Goal: Information Seeking & Learning: Learn about a topic

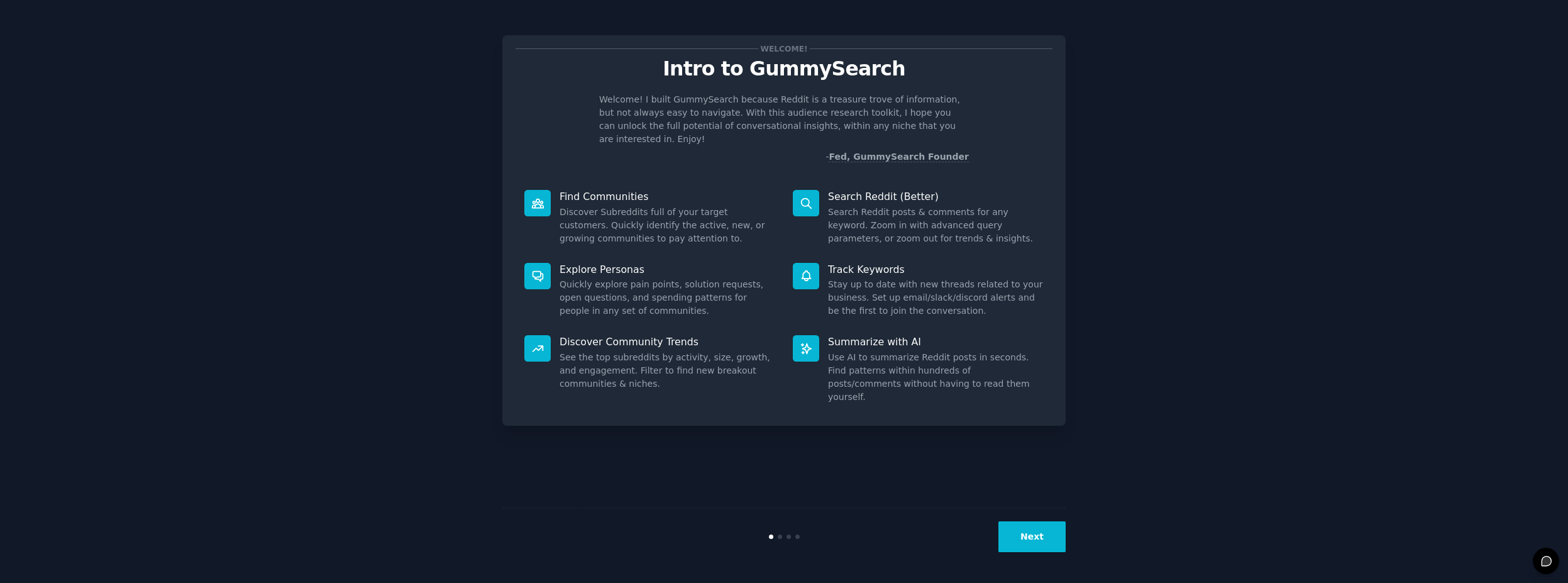
click at [1029, 550] on button "Next" at bounding box center [1032, 537] width 67 height 31
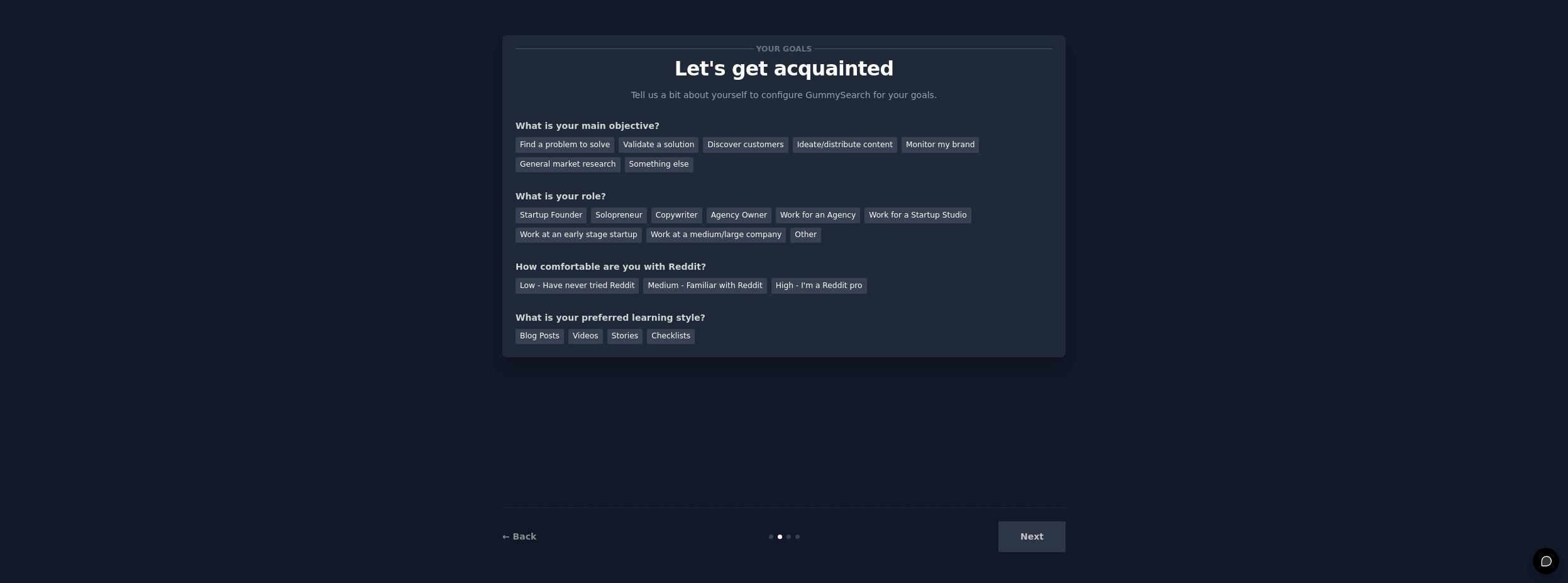
click at [1028, 541] on div "Next" at bounding box center [972, 537] width 188 height 31
click at [555, 142] on div "Find a problem to solve" at bounding box center [565, 145] width 98 height 16
click at [623, 142] on div "Validate a solution" at bounding box center [658, 145] width 80 height 16
click at [545, 139] on div "Find a problem to solve" at bounding box center [565, 145] width 98 height 16
click at [1001, 538] on div "Next" at bounding box center [972, 537] width 188 height 31
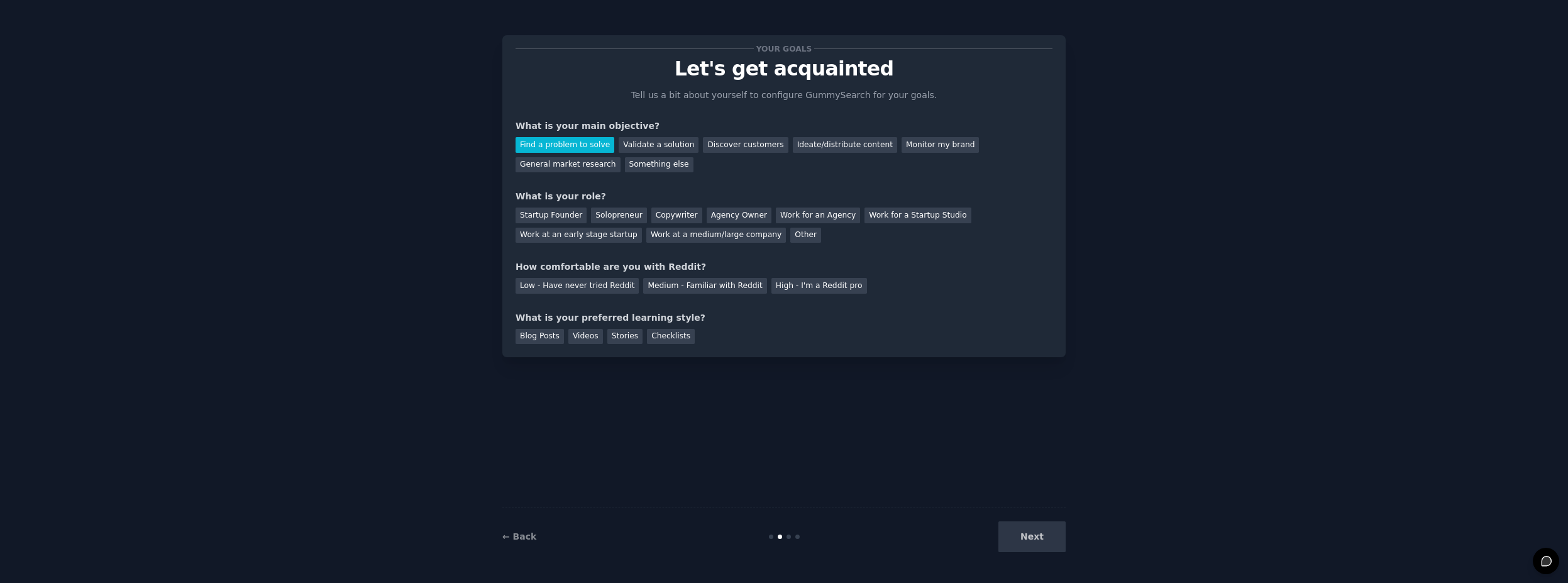
click at [1029, 539] on div "Next" at bounding box center [972, 537] width 188 height 31
click at [607, 215] on div "Solopreneur" at bounding box center [618, 215] width 55 height 16
click at [772, 285] on div "High - I'm a Reddit pro" at bounding box center [820, 286] width 96 height 16
click at [722, 285] on div "Medium - Familiar with Reddit" at bounding box center [705, 286] width 123 height 16
click at [590, 342] on div "Videos" at bounding box center [585, 337] width 34 height 16
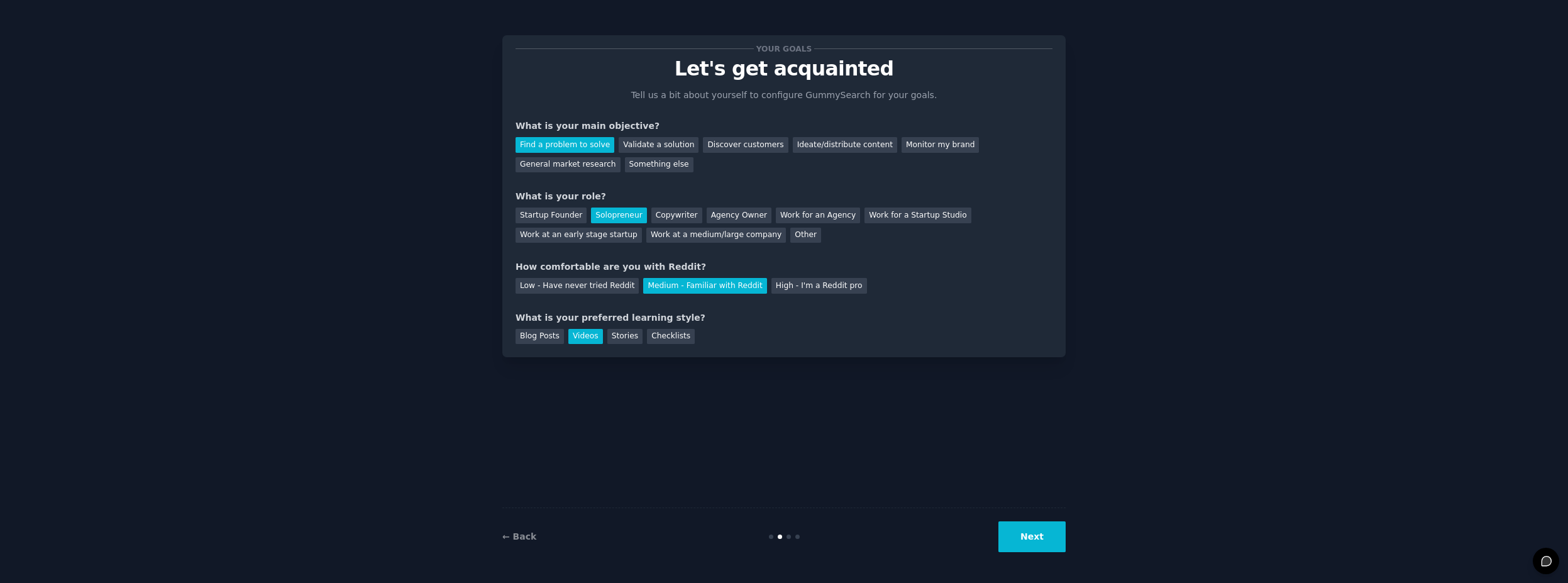
click at [1023, 540] on button "Next" at bounding box center [1032, 537] width 67 height 31
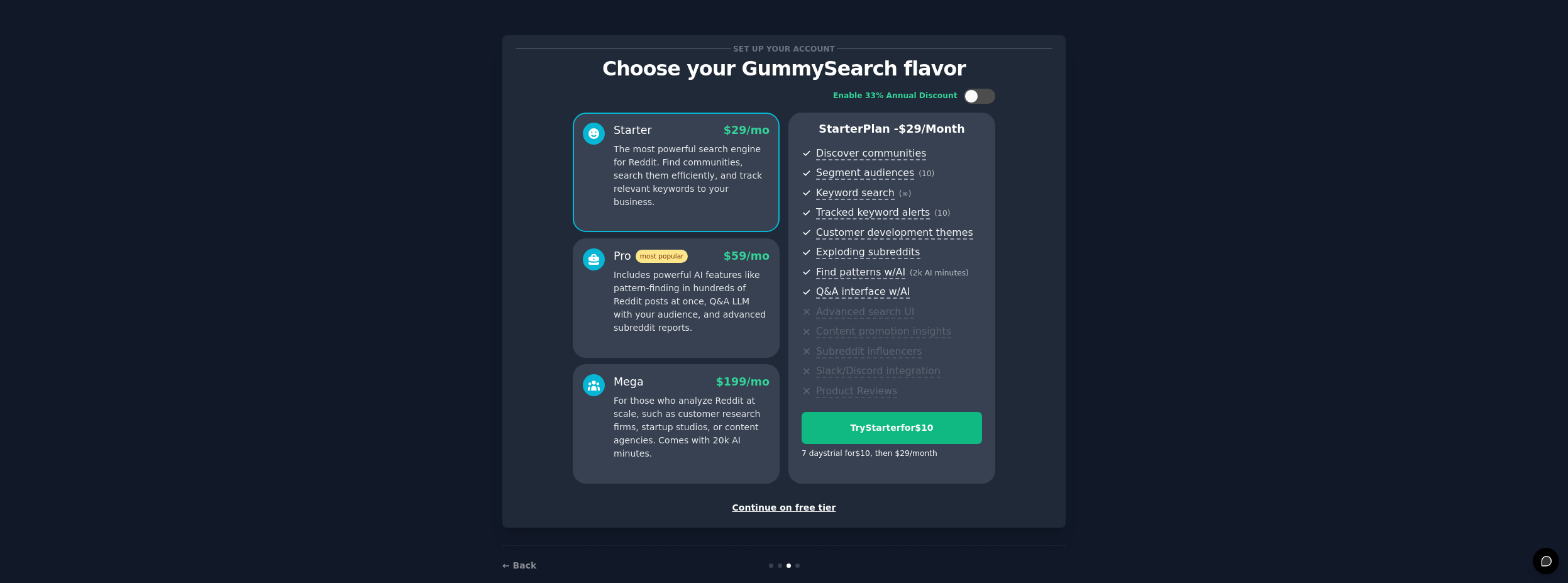
click at [797, 508] on div "Continue on free tier" at bounding box center [783, 508] width 537 height 13
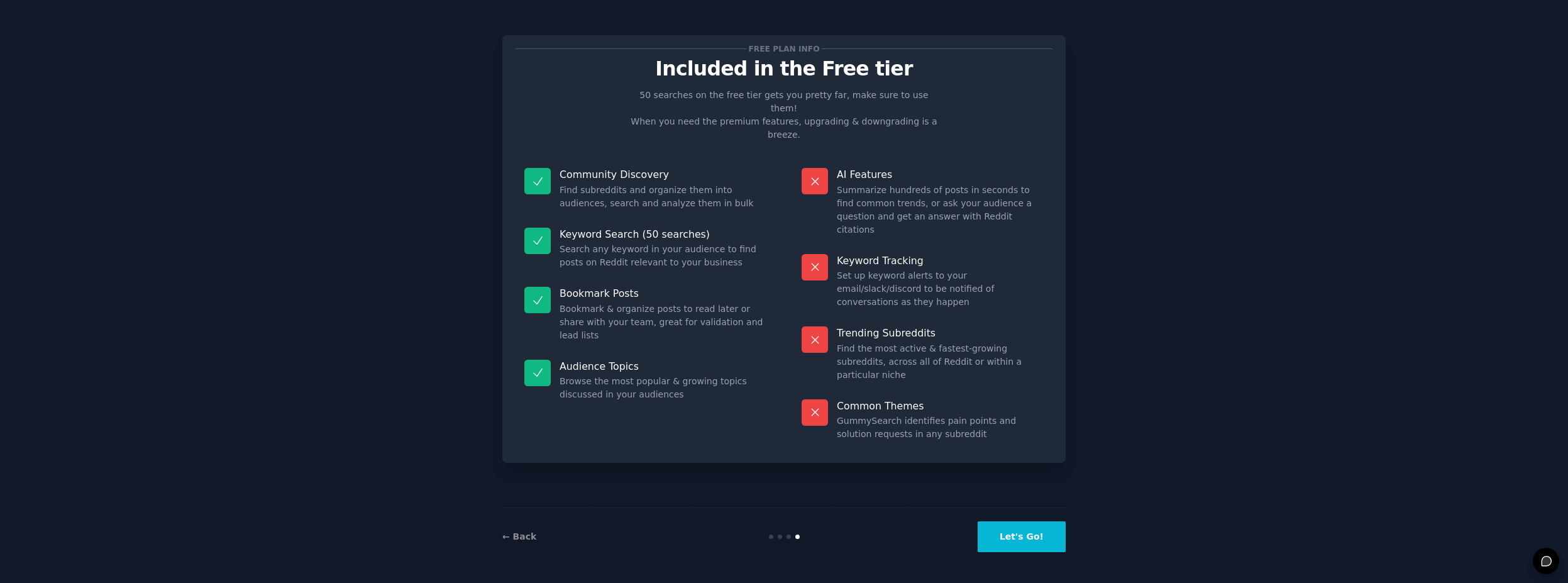
click at [1030, 534] on button "Let's Go!" at bounding box center [1022, 537] width 88 height 31
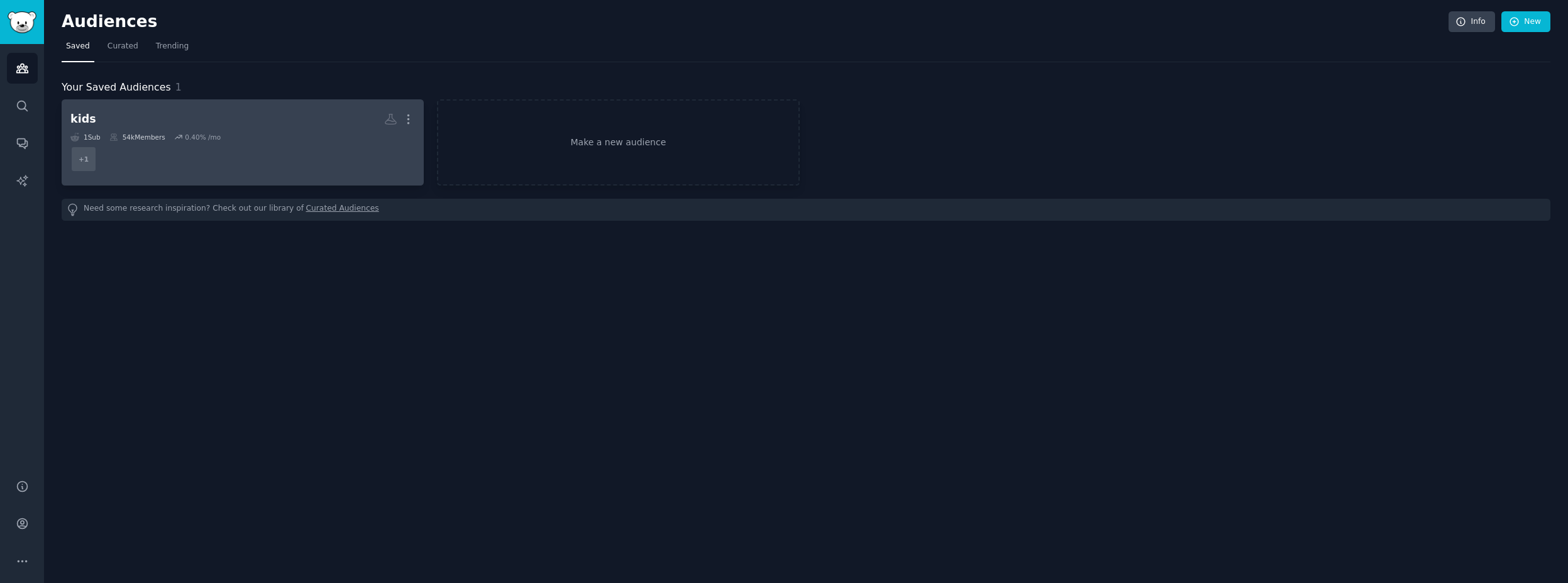
click at [256, 176] on dd "+ 1" at bounding box center [243, 159] width 344 height 35
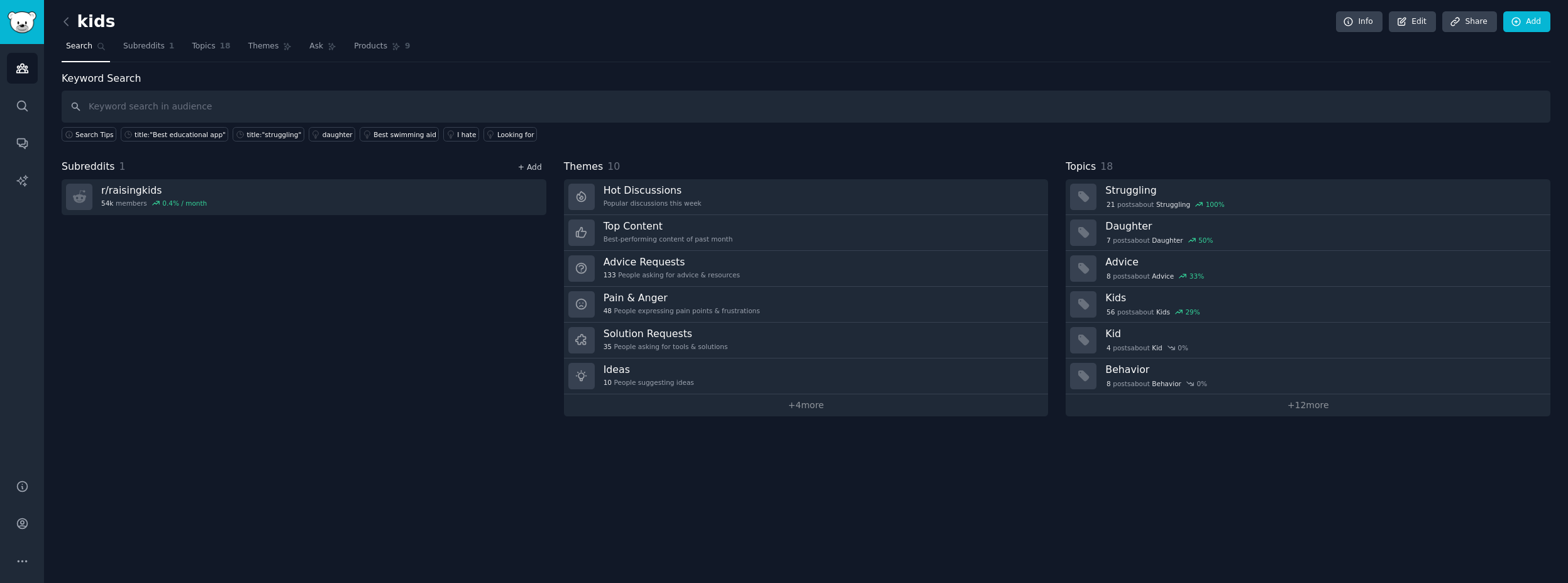
click at [539, 168] on link "+ Add" at bounding box center [530, 168] width 24 height 9
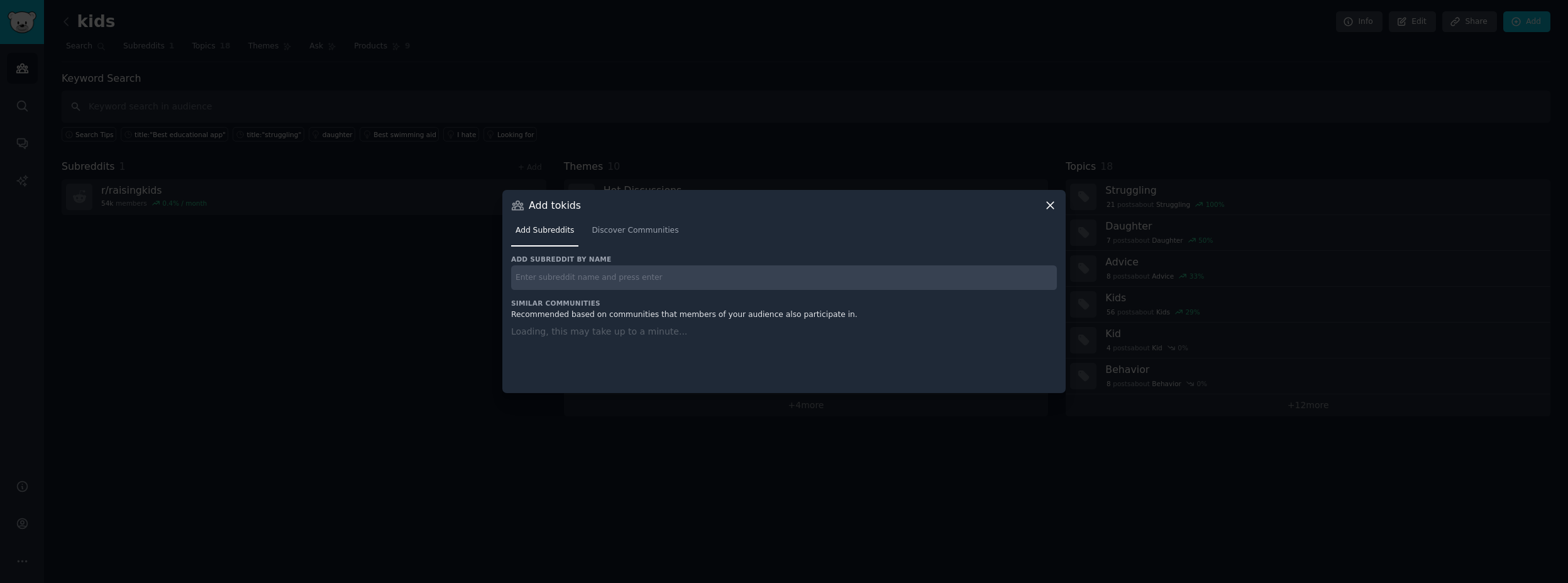
click at [607, 284] on input "text" at bounding box center [784, 278] width 546 height 25
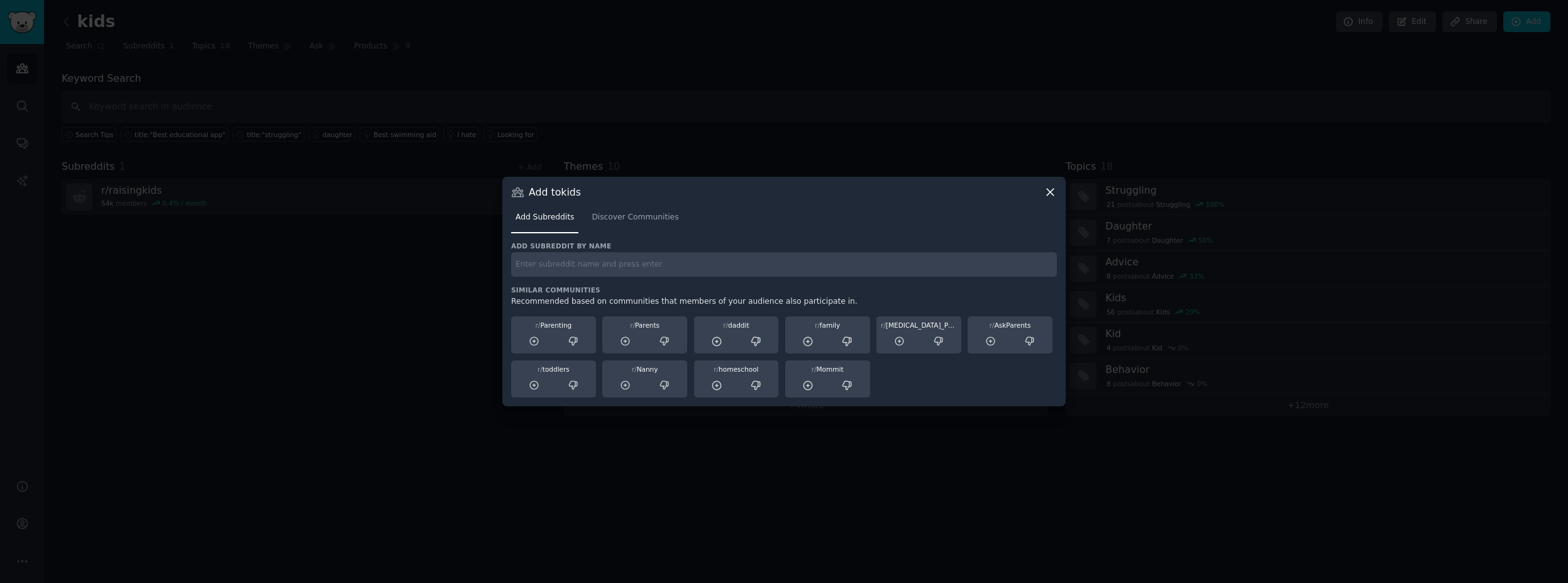
click at [561, 325] on div "r/ Parenting" at bounding box center [554, 325] width 76 height 9
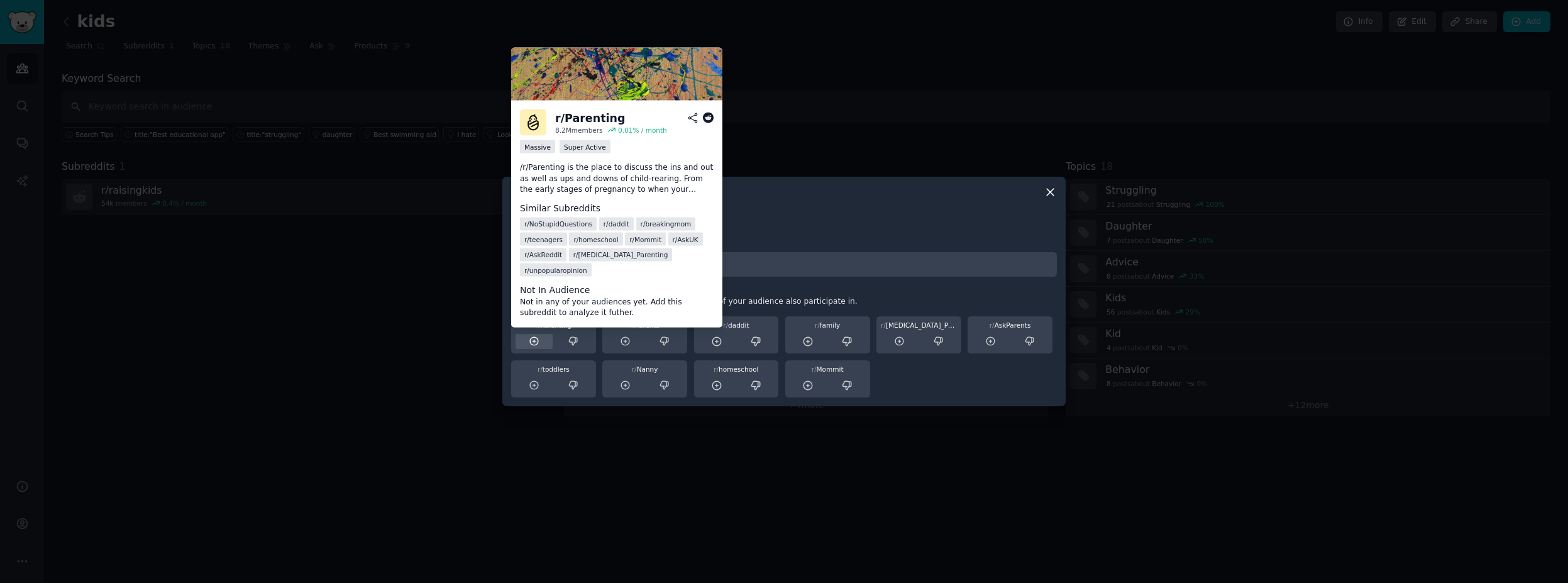
click at [535, 342] on icon at bounding box center [534, 341] width 11 height 11
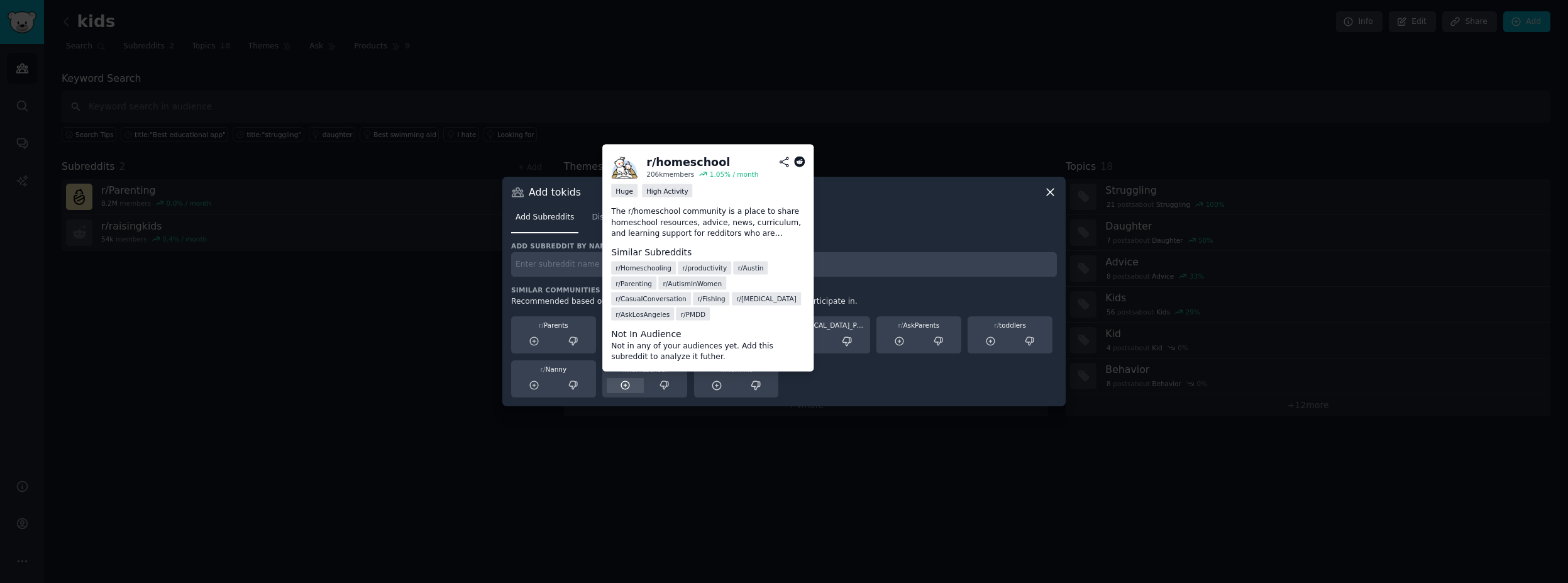
click at [622, 387] on icon at bounding box center [625, 385] width 11 height 11
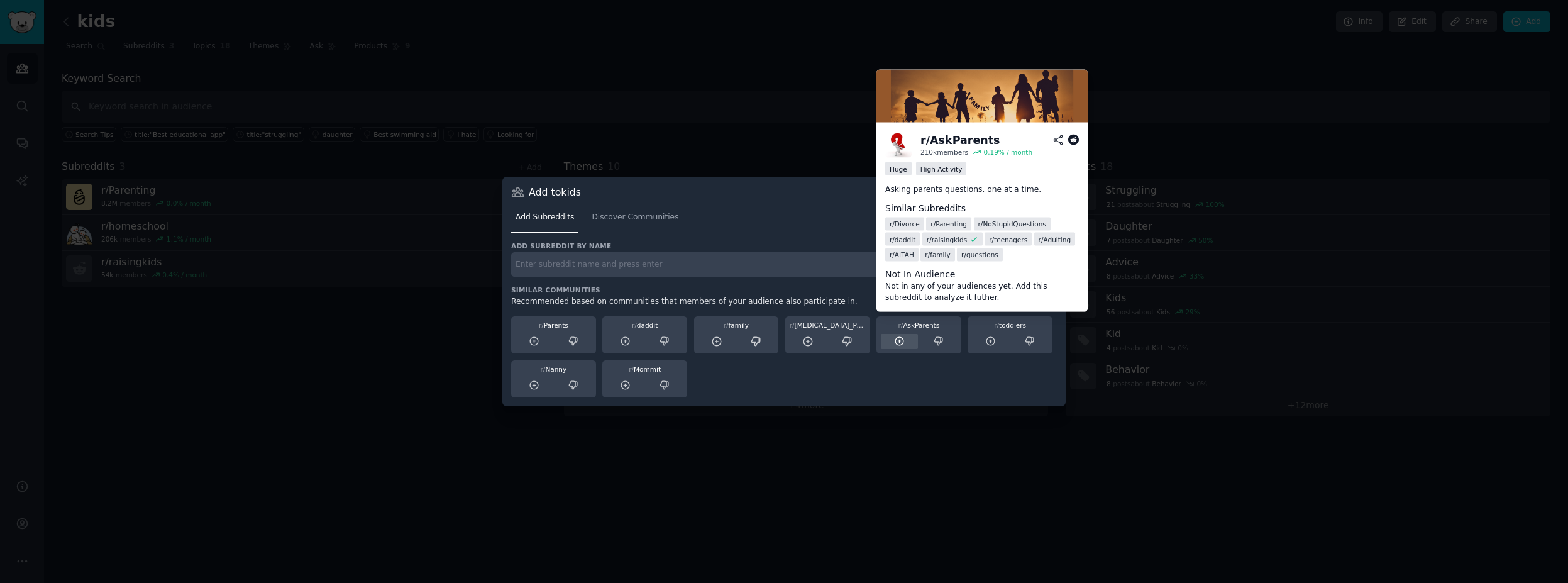
click at [902, 343] on icon at bounding box center [899, 341] width 11 height 11
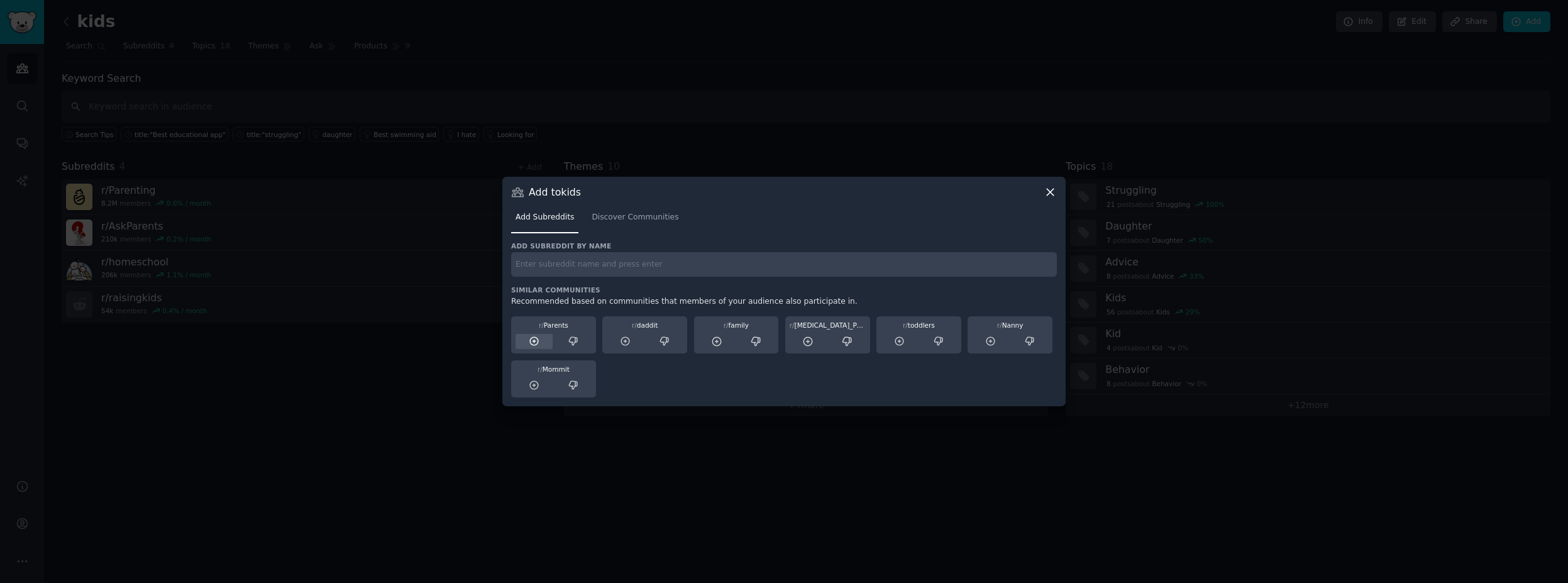
click at [534, 346] on icon at bounding box center [534, 341] width 11 height 11
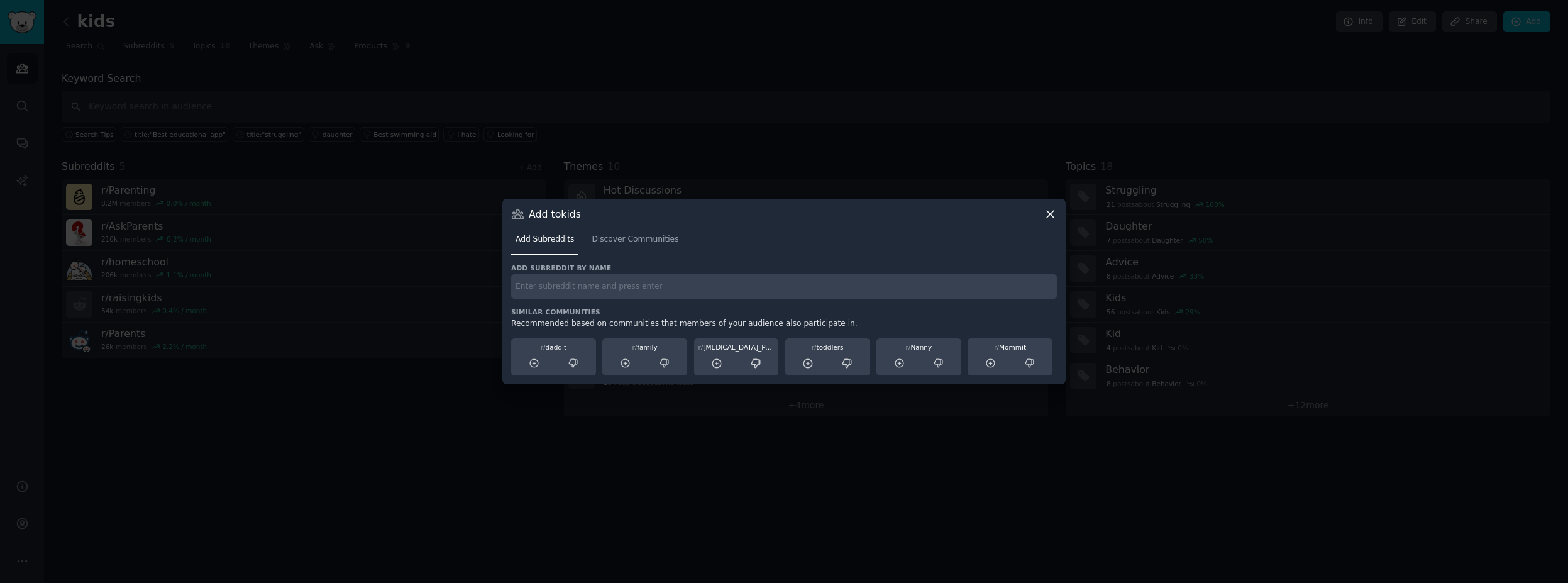
click at [587, 297] on input "text" at bounding box center [784, 286] width 546 height 25
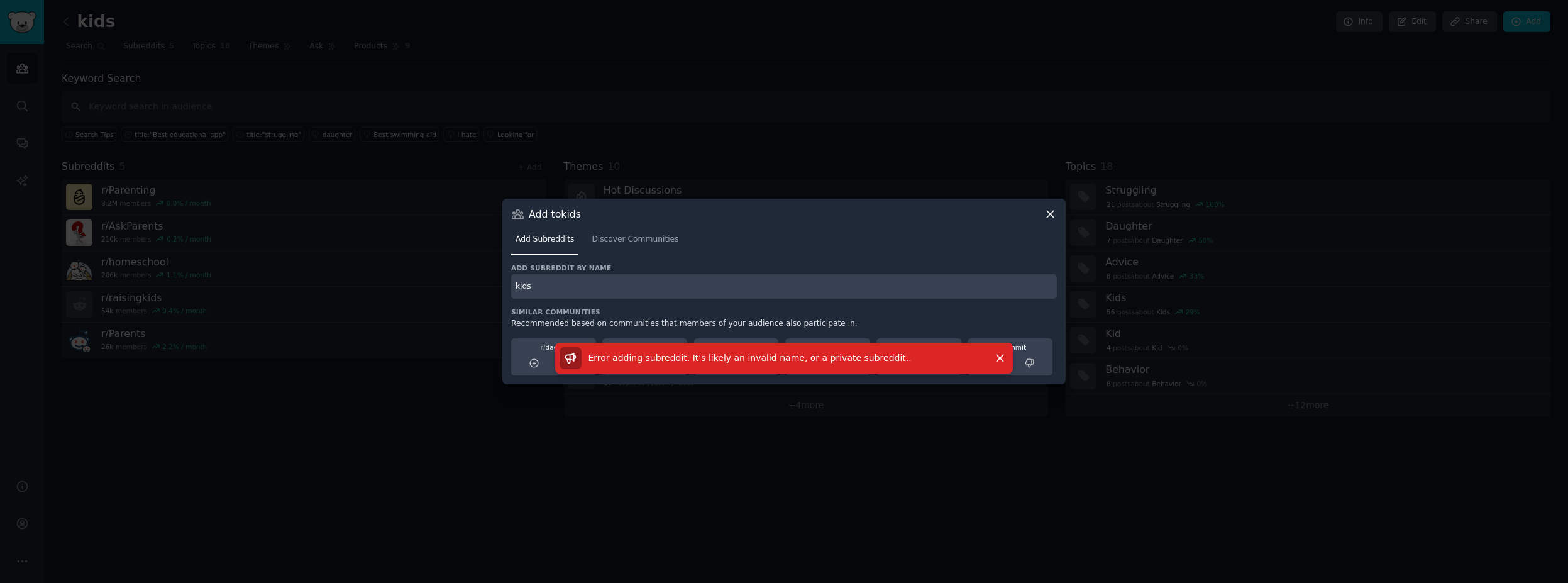
click at [609, 291] on input "kids" at bounding box center [784, 286] width 546 height 25
click at [609, 291] on input "kid" at bounding box center [784, 286] width 546 height 25
type input "kid"
click at [636, 240] on span "Discover Communities" at bounding box center [635, 239] width 87 height 11
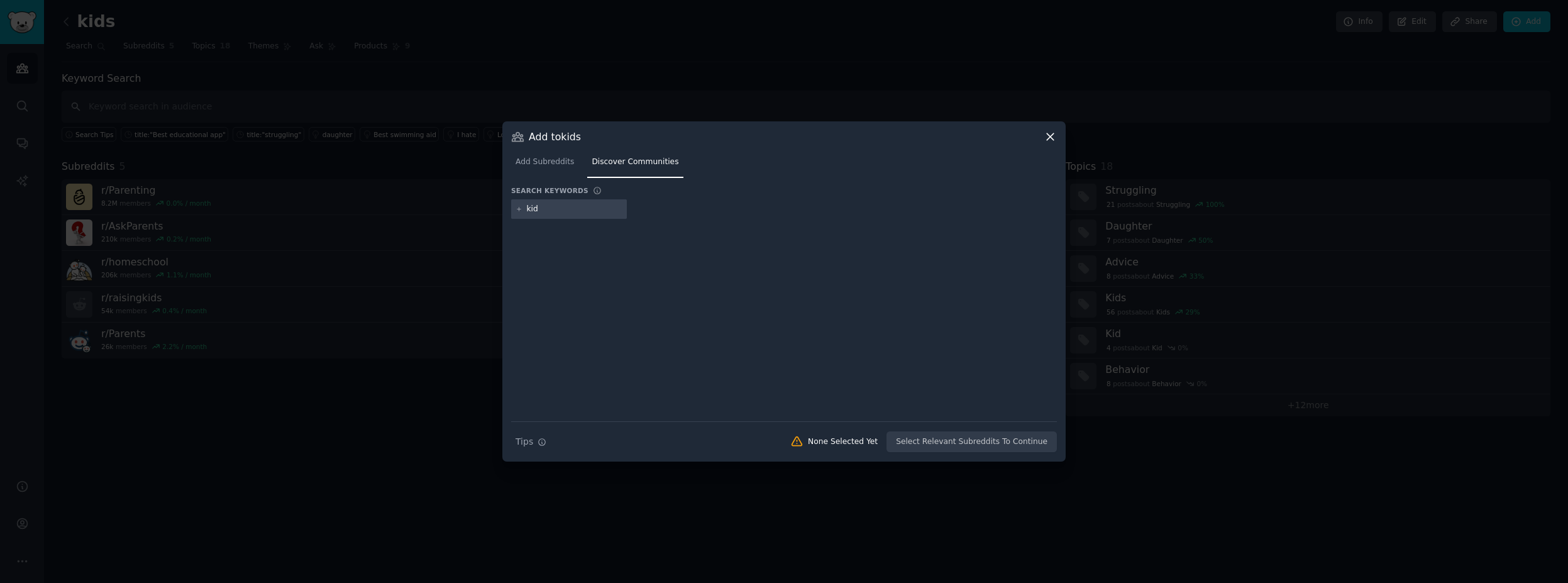
type input "kids"
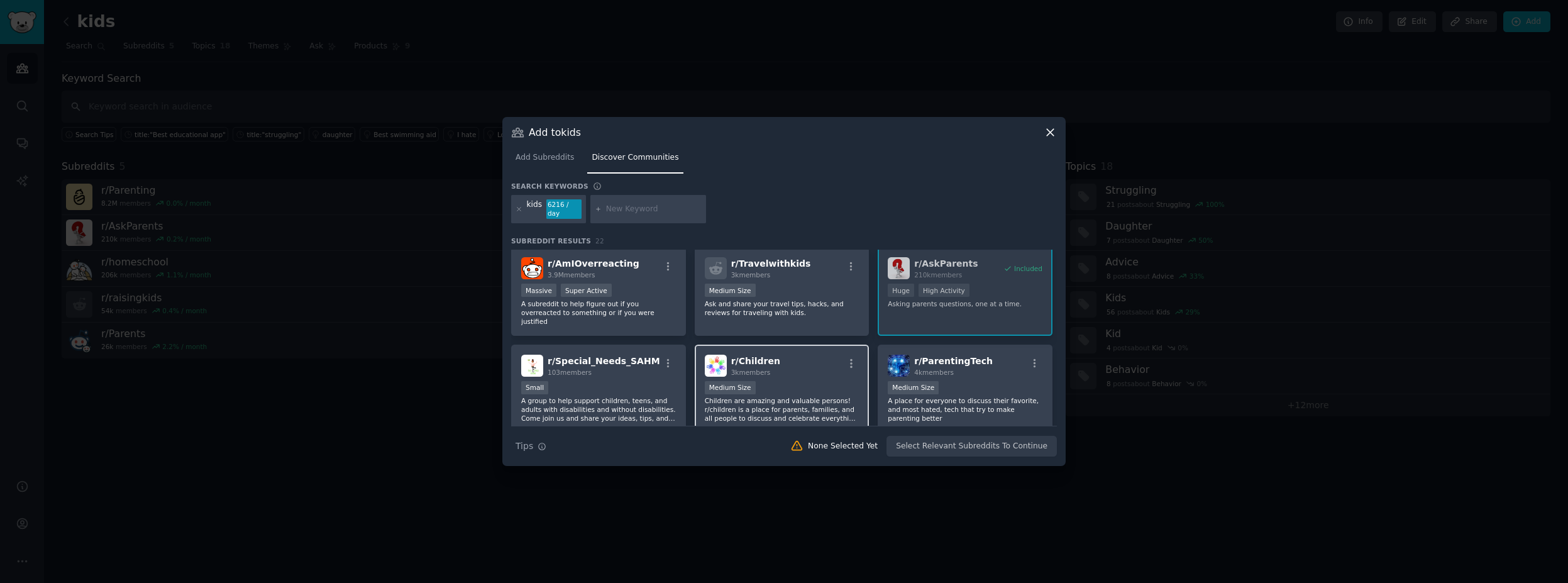
scroll to position [428, 0]
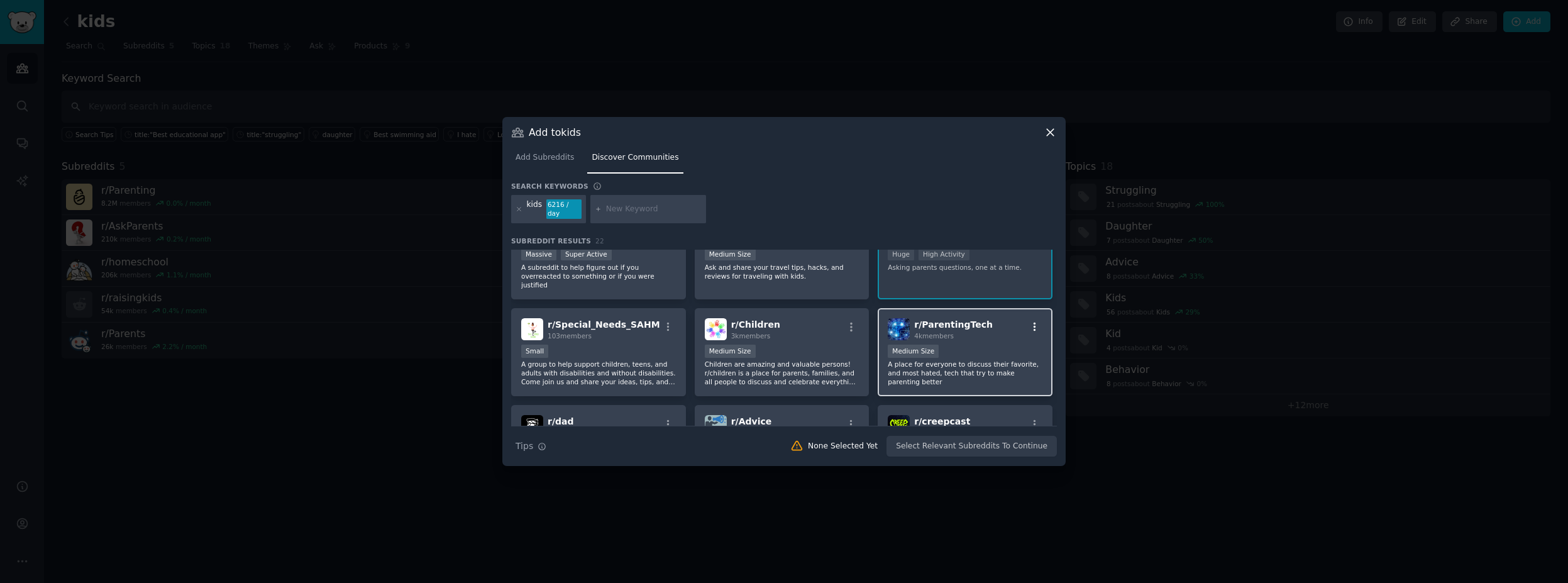
click at [1029, 321] on icon "button" at bounding box center [1035, 326] width 11 height 11
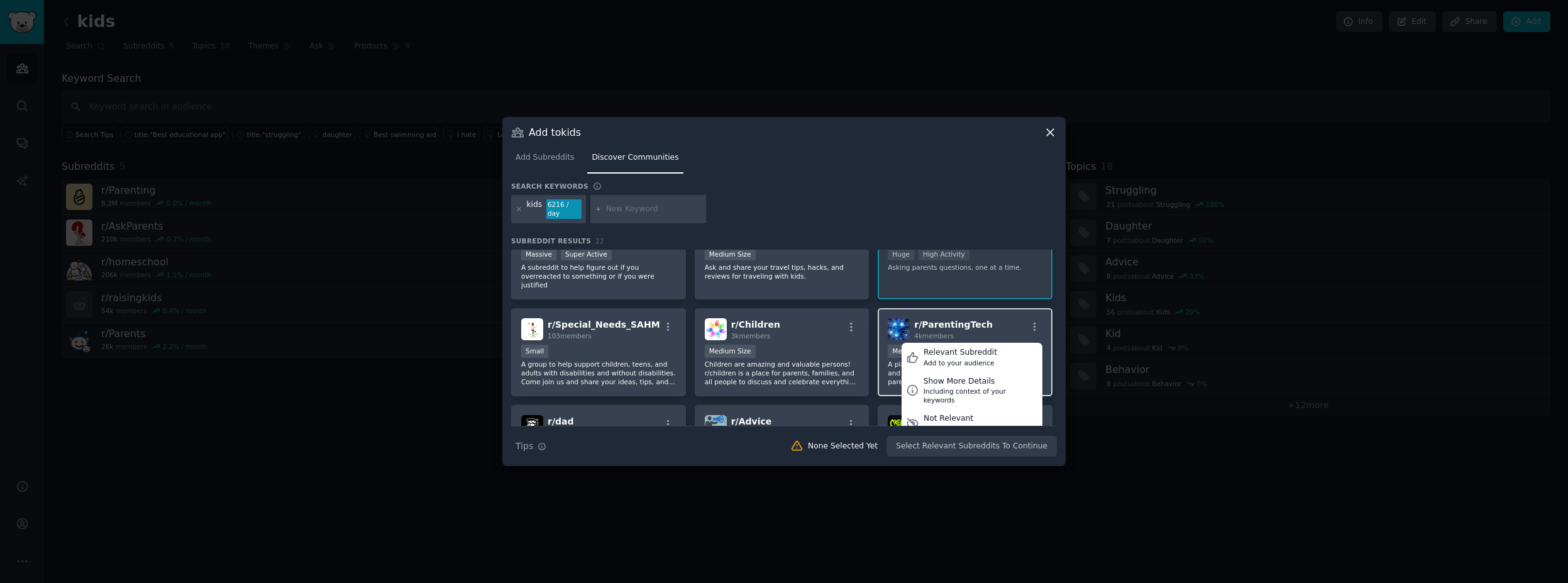
click at [992, 325] on div "r/ ParentingTech 4k members Relevant Subreddit Add to your audience Show More D…" at bounding box center [965, 329] width 155 height 22
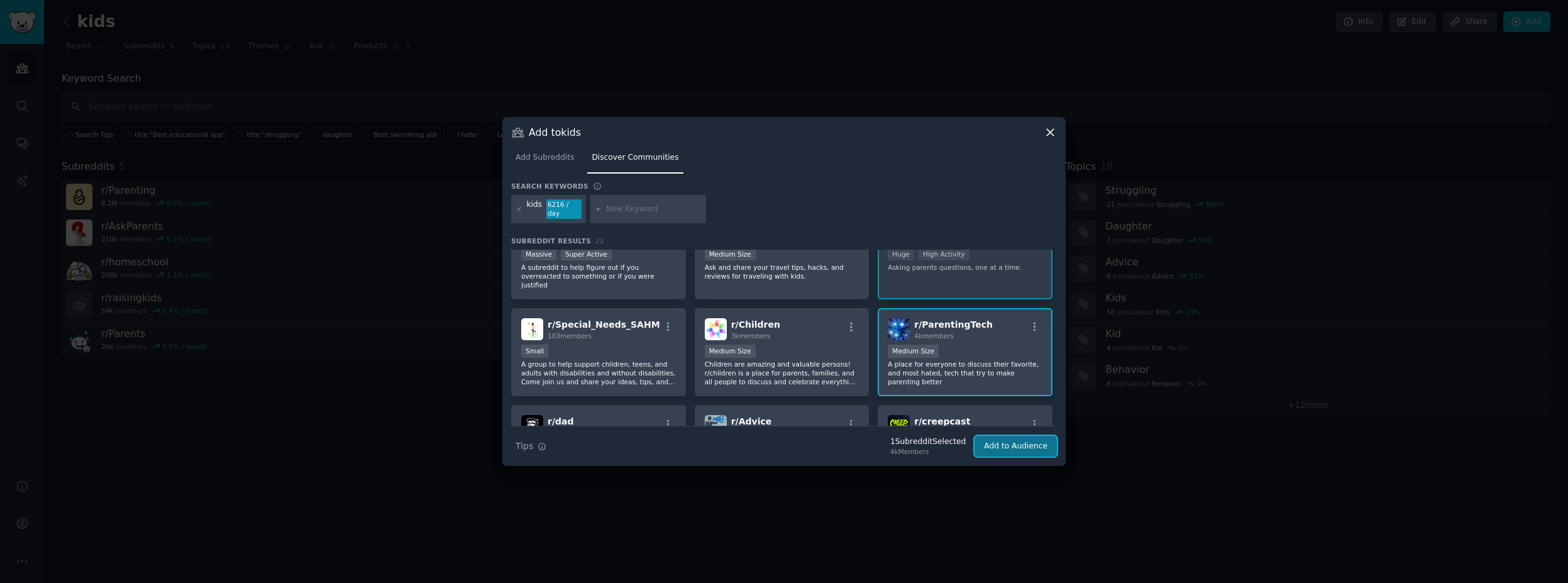
click at [1004, 445] on button "Add to Audience" at bounding box center [1015, 446] width 82 height 21
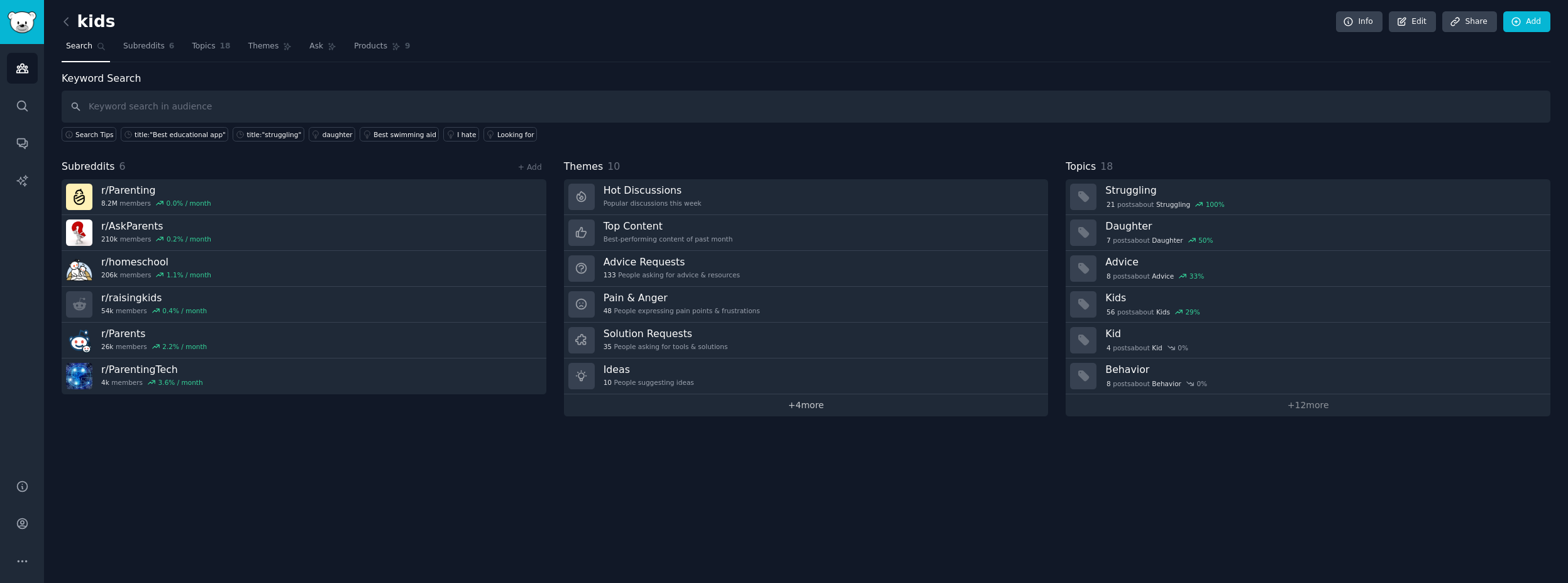
click at [804, 404] on link "+ 4 more" at bounding box center [806, 406] width 485 height 22
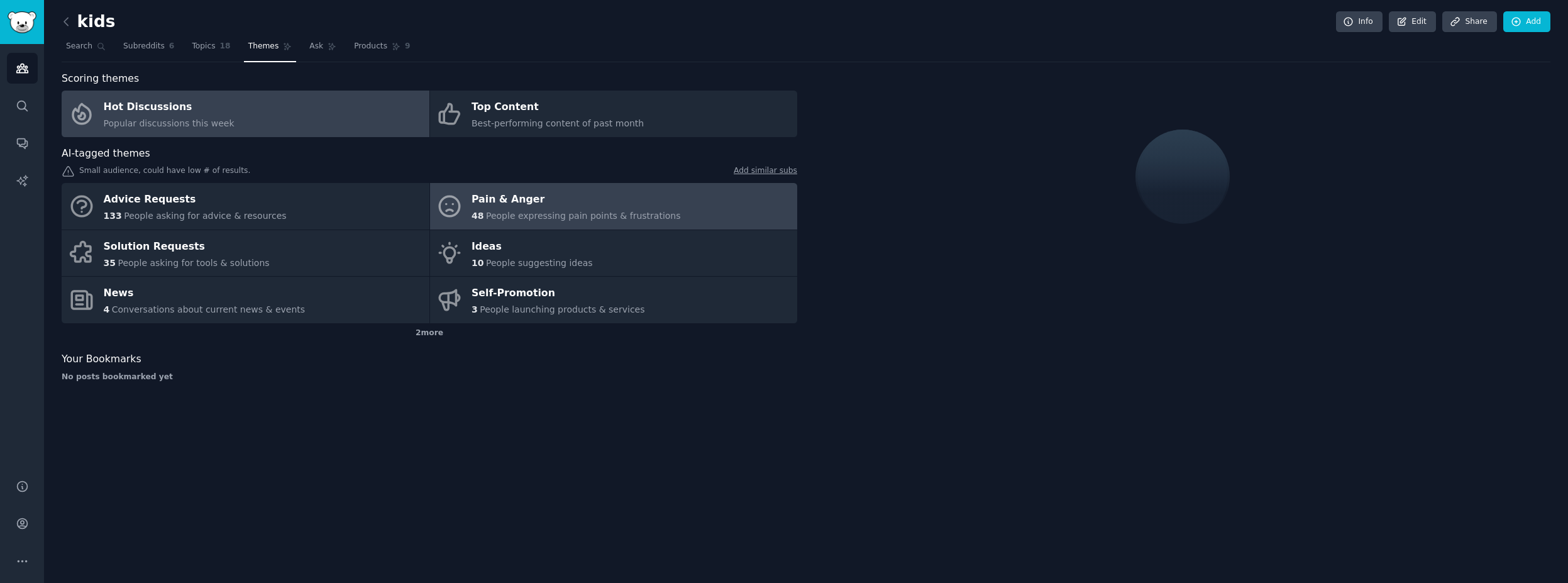
click at [541, 222] on div "48 People expressing pain points & frustrations" at bounding box center [576, 216] width 209 height 13
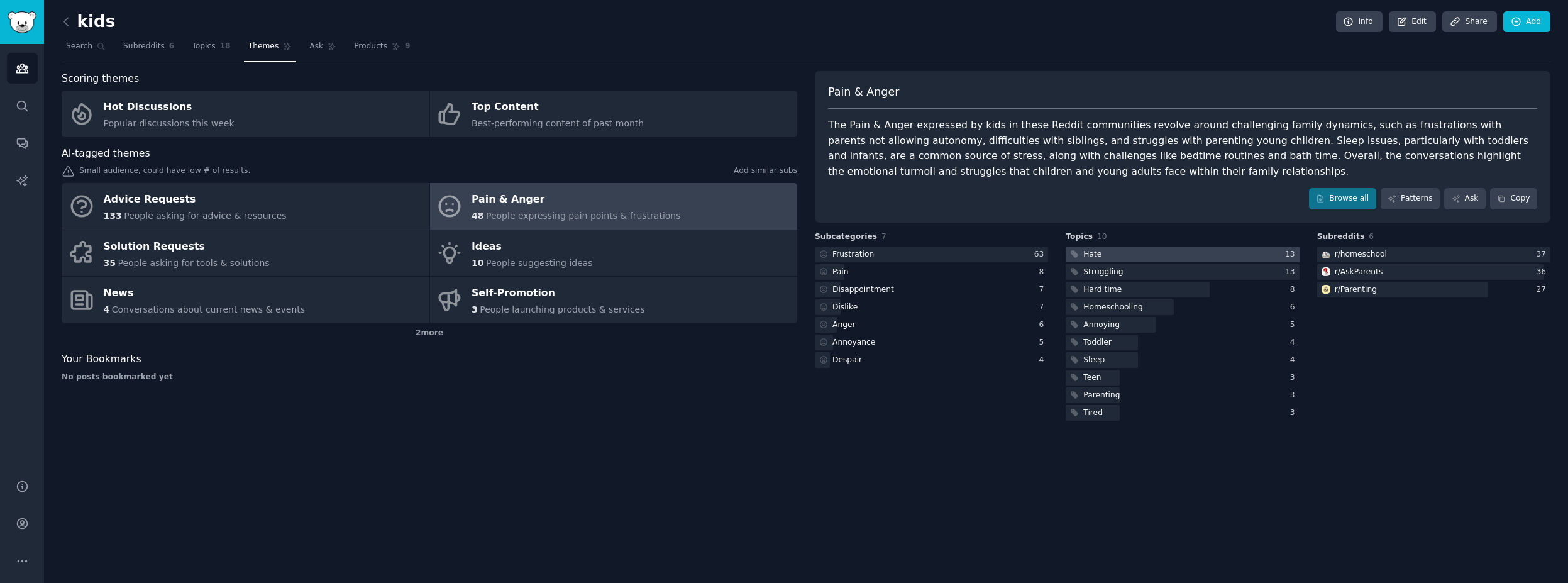
click at [1152, 255] on div at bounding box center [1182, 255] width 233 height 16
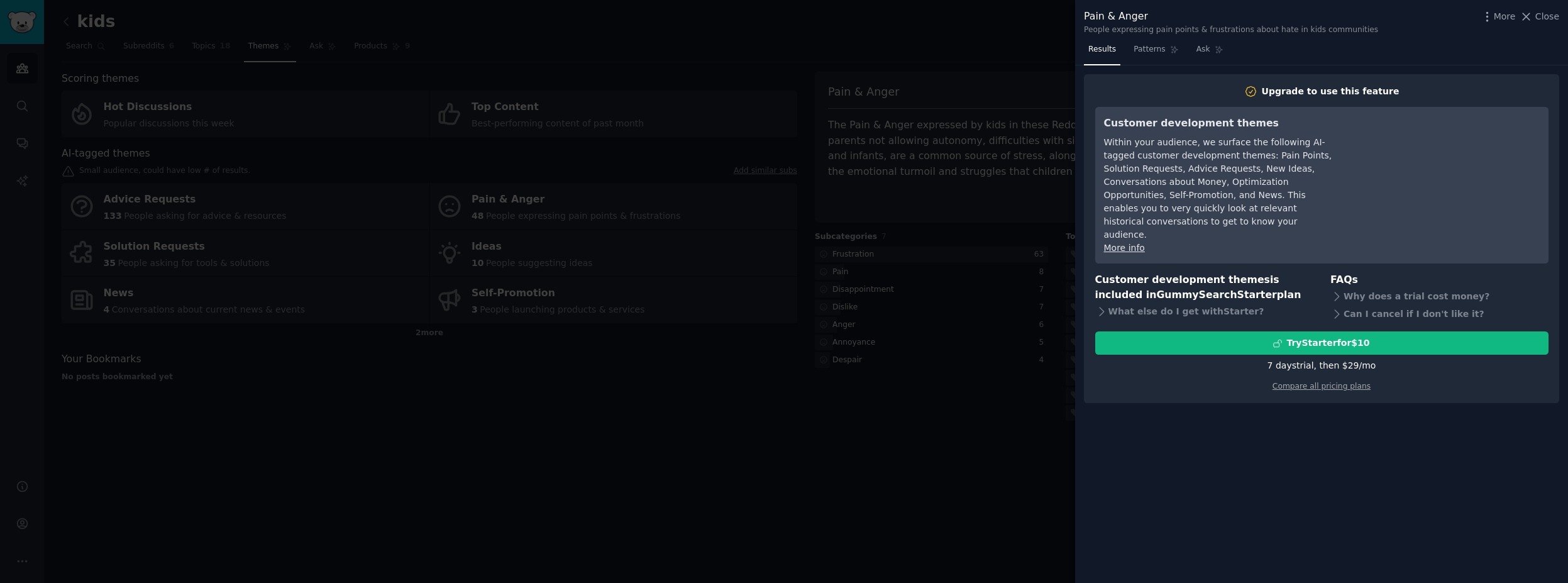
click at [956, 224] on div at bounding box center [784, 292] width 1568 height 583
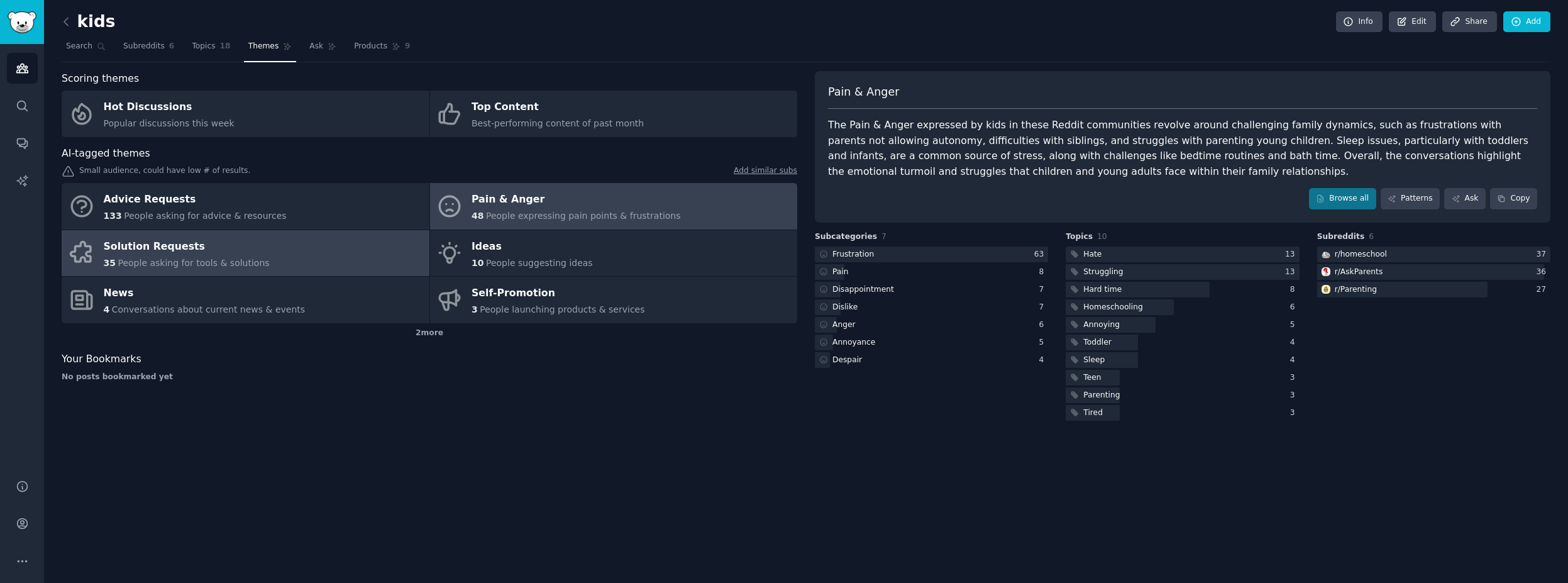
click at [227, 246] on div "Solution Requests" at bounding box center [186, 246] width 166 height 20
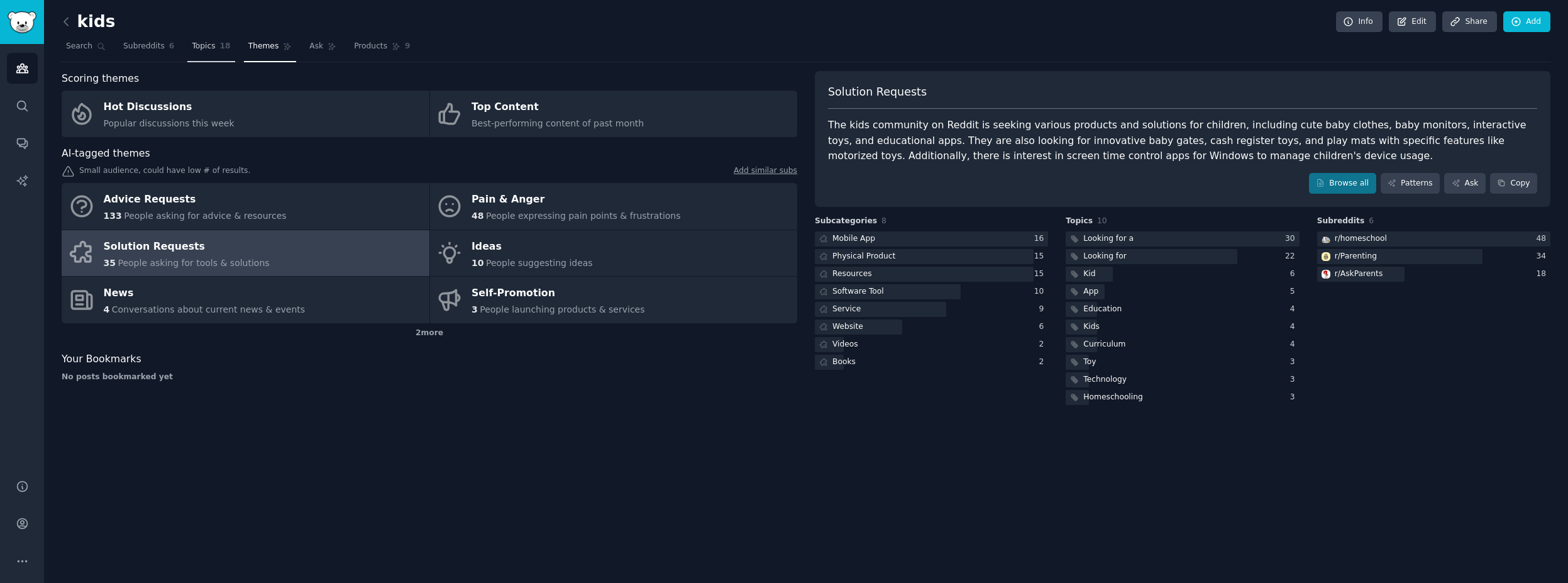
click at [202, 47] on span "Topics" at bounding box center [203, 46] width 23 height 11
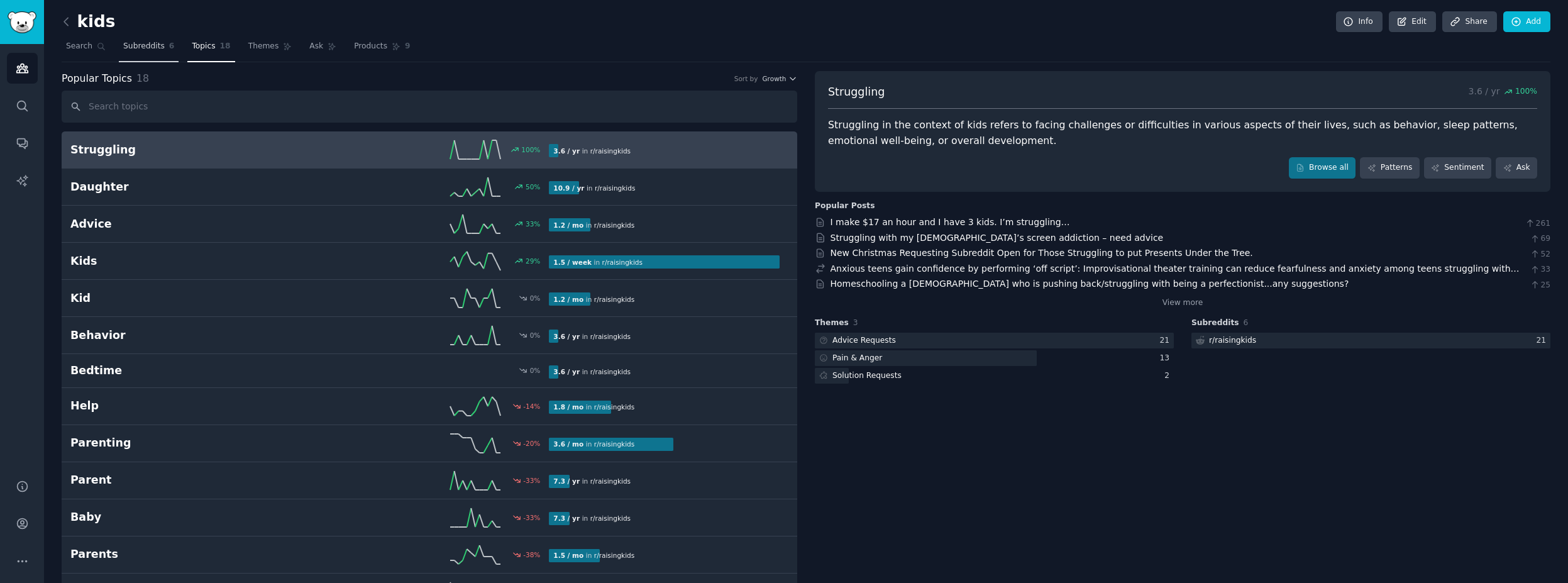
click at [145, 48] on span "Subreddits" at bounding box center [144, 46] width 41 height 11
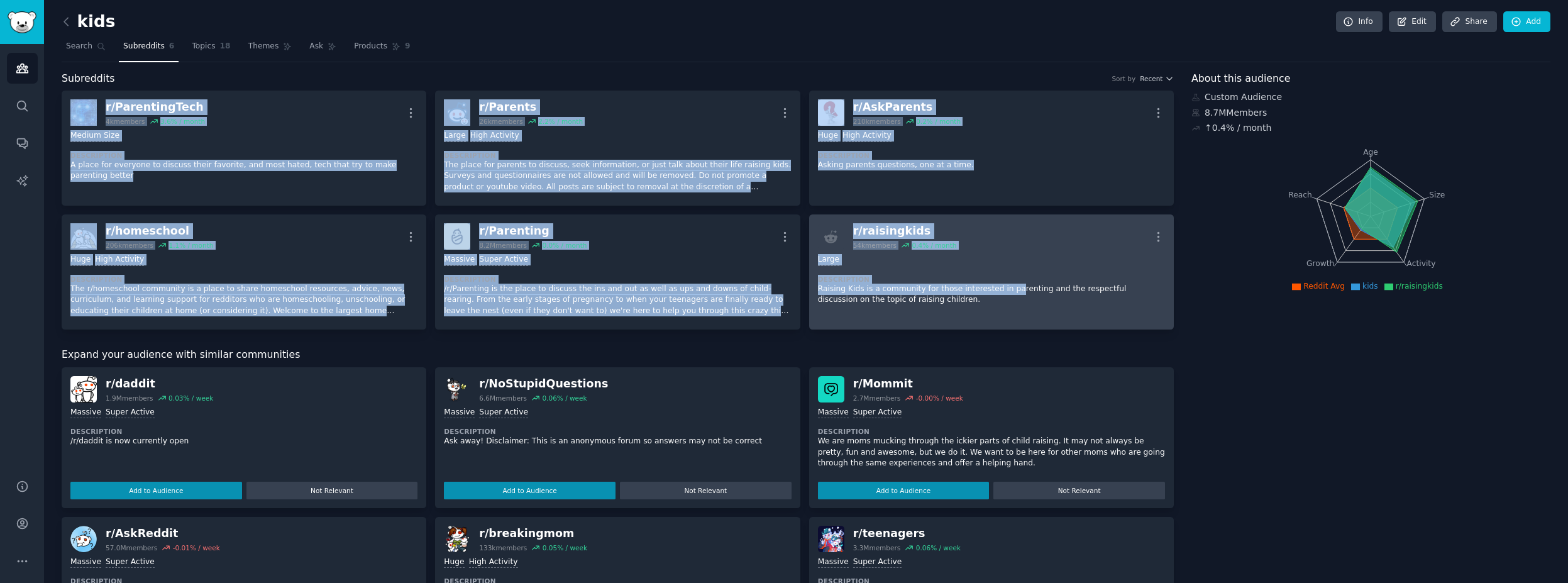
scroll to position [96, 0]
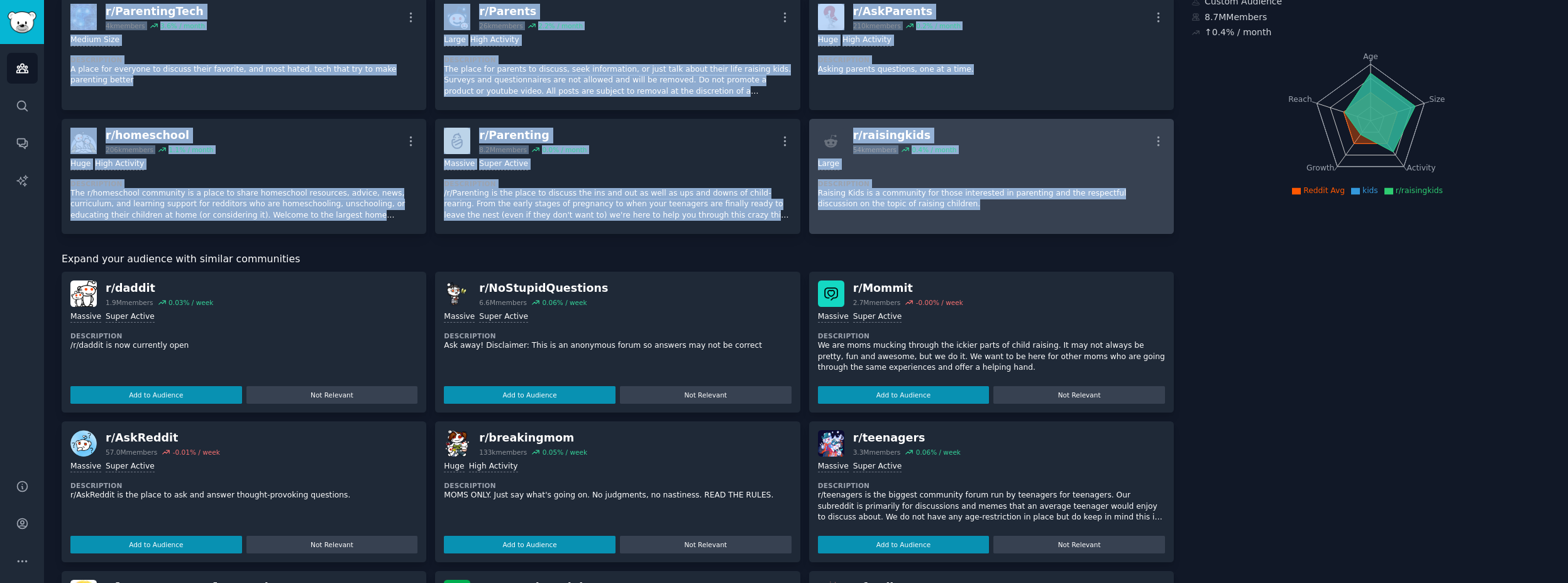
drag, startPoint x: 73, startPoint y: 87, endPoint x: 1018, endPoint y: 223, distance: 954.7
click at [1018, 223] on div "Subreddits Sort by Recent r/ ParentingTech 4k members 3.6 % / month More Medium…" at bounding box center [618, 418] width 1112 height 886
copy div "r/ ParentingTech 4k members 3.6 % / month More Medium Size Description A place …"
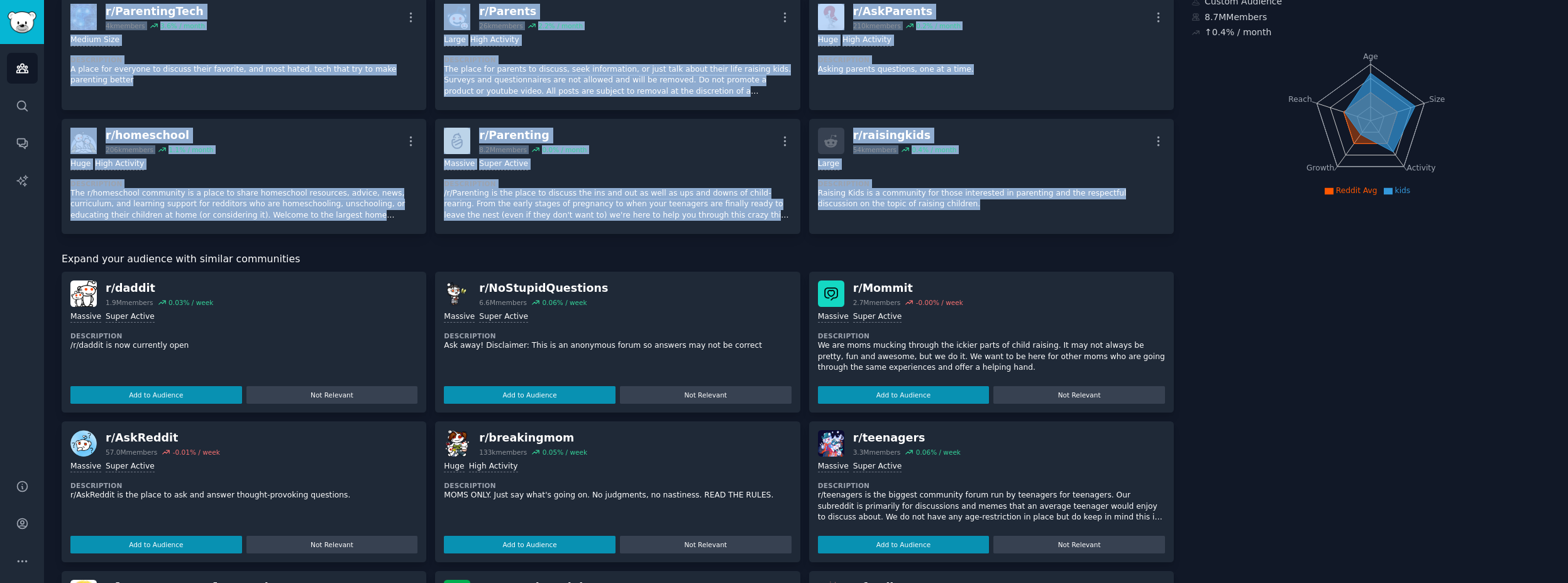
scroll to position [0, 0]
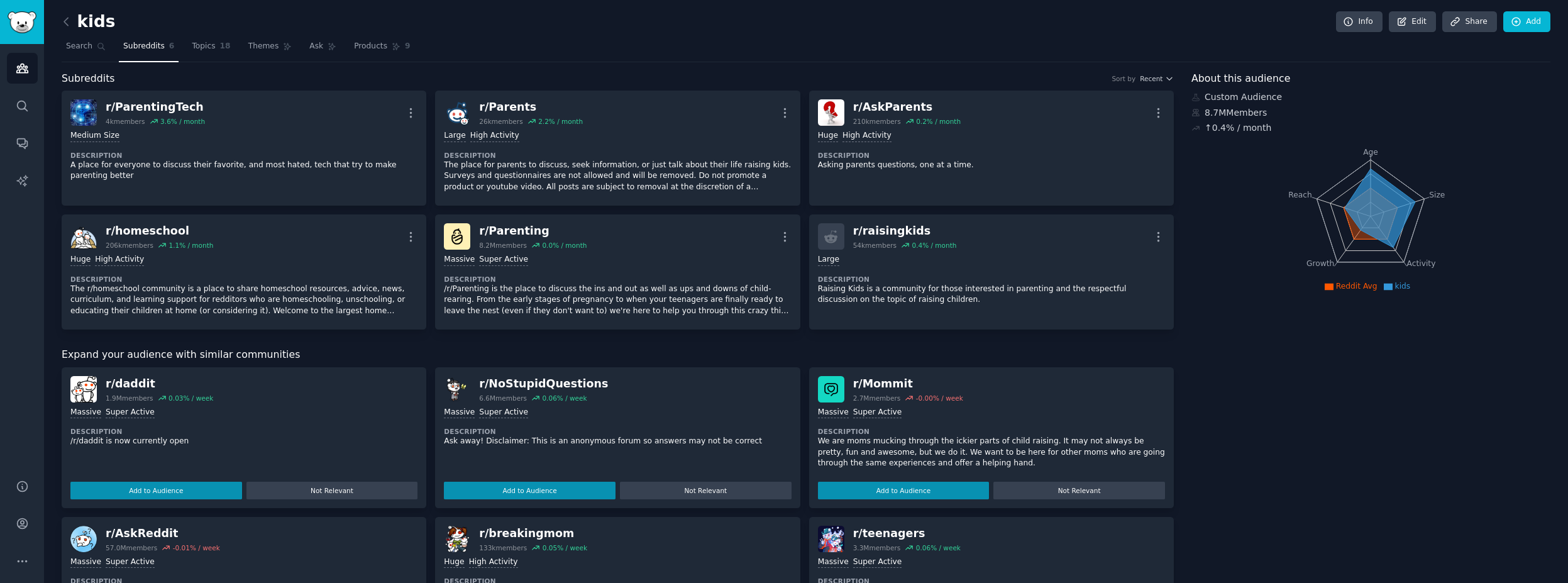
click at [613, 54] on nav "Search Subreddits 6 Topics 18 Themes Ask Products 9" at bounding box center [806, 49] width 1489 height 26
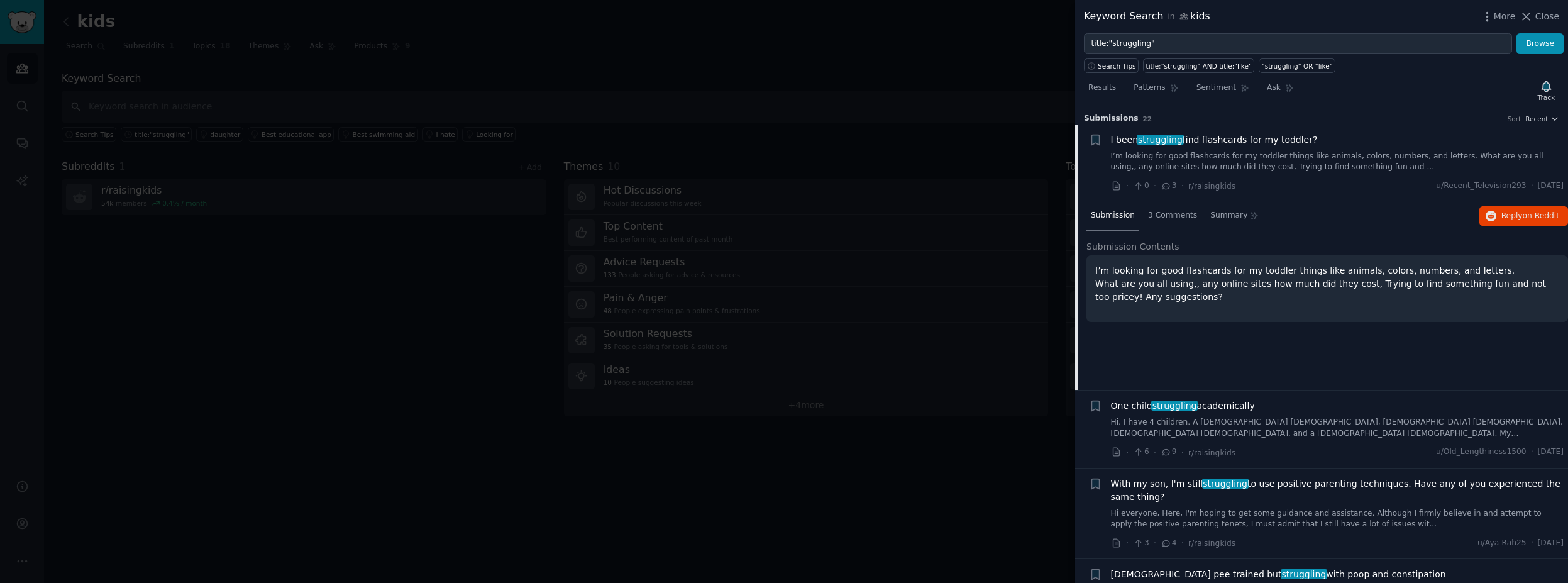
click at [1300, 289] on p "I’m looking for good flashcards for my toddler things like animals, colors, num…" at bounding box center [1327, 284] width 464 height 40
click at [1217, 135] on span "I been struggling find flashcards for my toddler?" at bounding box center [1215, 140] width 207 height 13
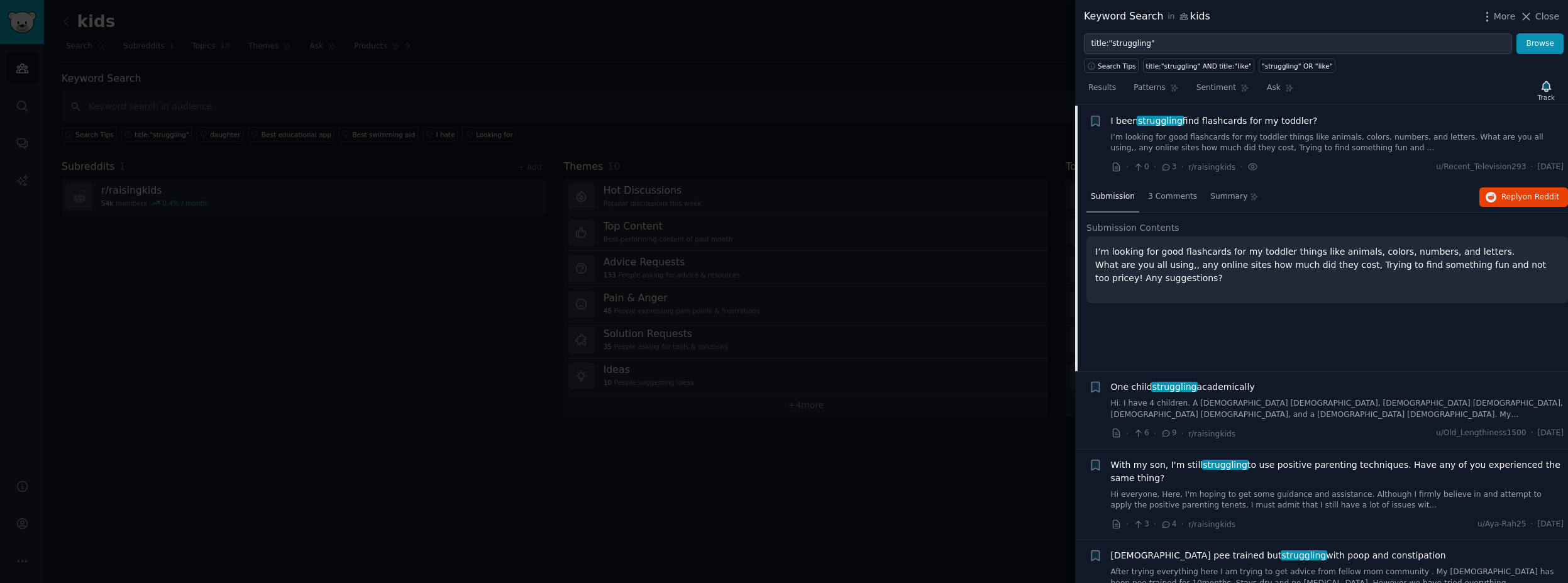
scroll to position [19, 0]
click at [1546, 197] on span "on Reddit" at bounding box center [1541, 196] width 36 height 9
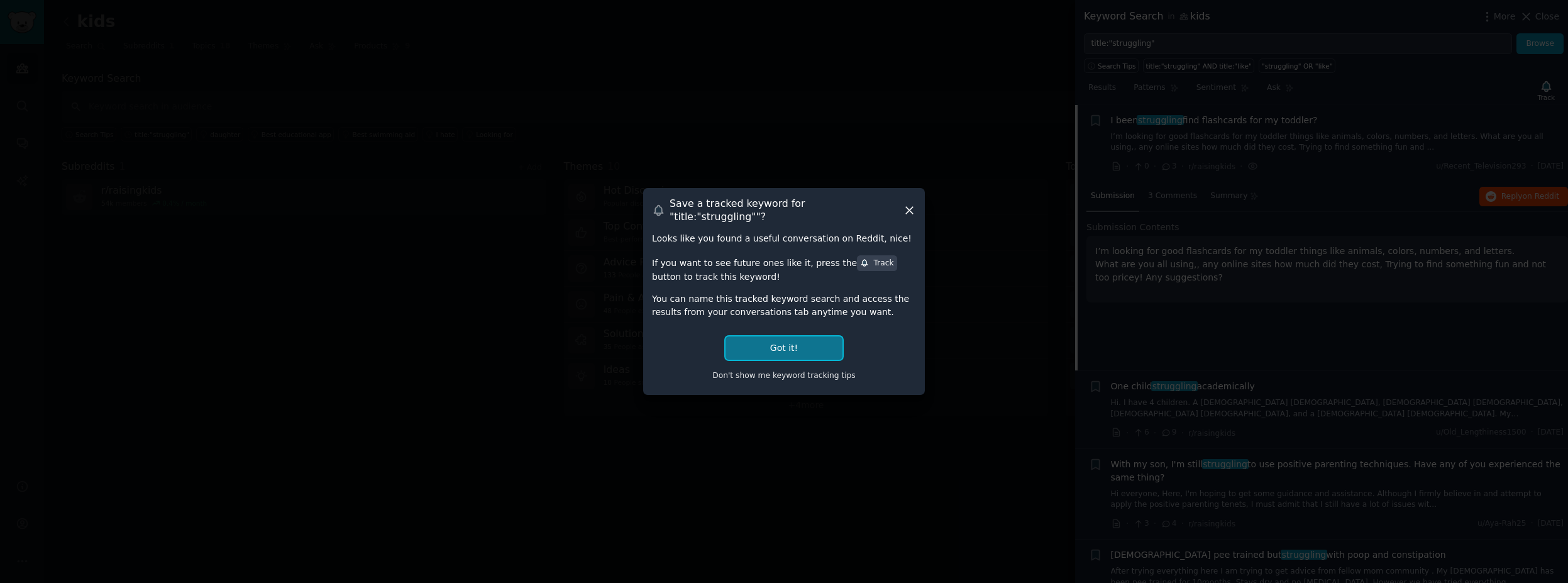
click at [805, 342] on button "Got it!" at bounding box center [784, 349] width 117 height 23
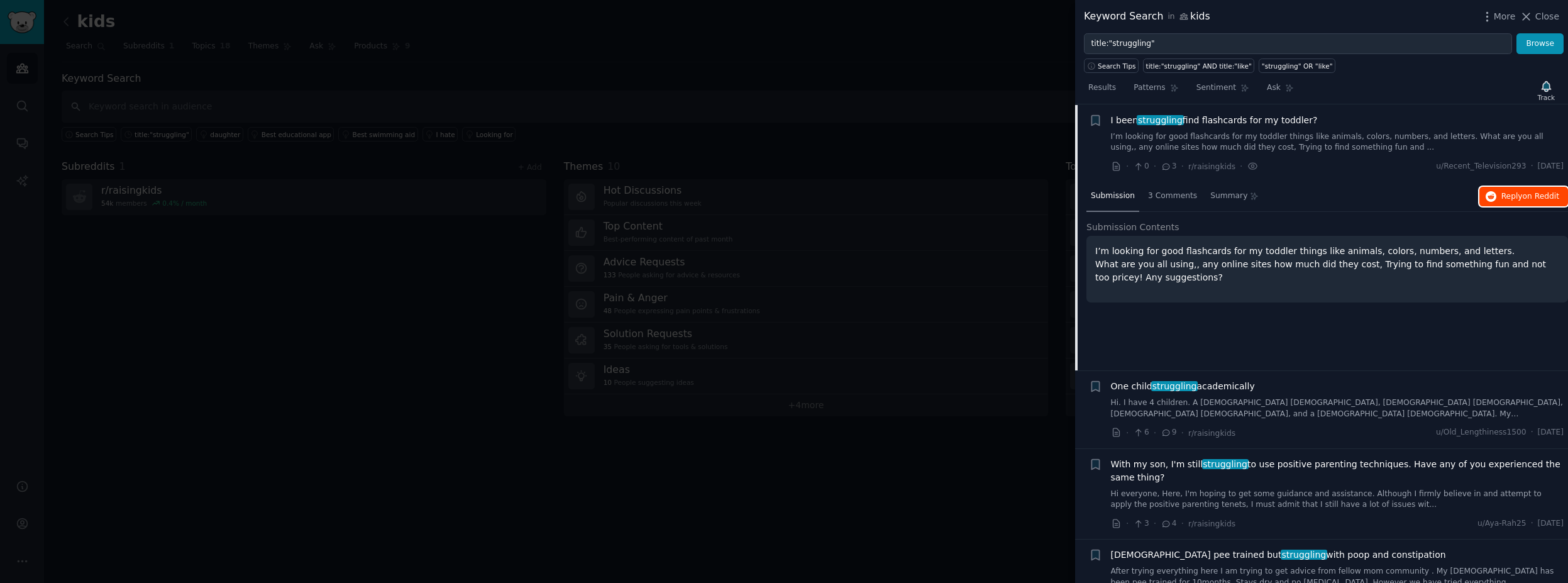
click at [1540, 201] on span "Reply on Reddit" at bounding box center [1530, 196] width 58 height 11
click at [1292, 404] on link "Hi. I have 4 children. A 9yo male, 7yo male, 6yo female, and a 5yo female. My 9…" at bounding box center [1338, 409] width 453 height 22
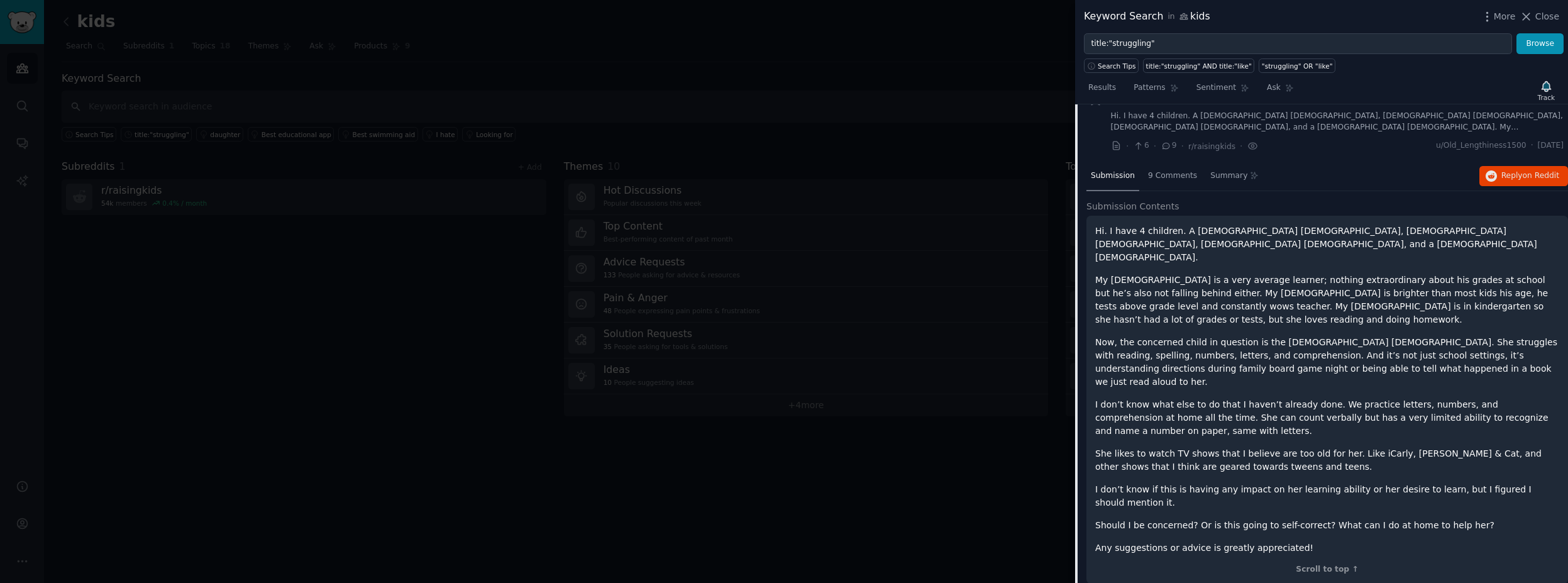
scroll to position [193, 0]
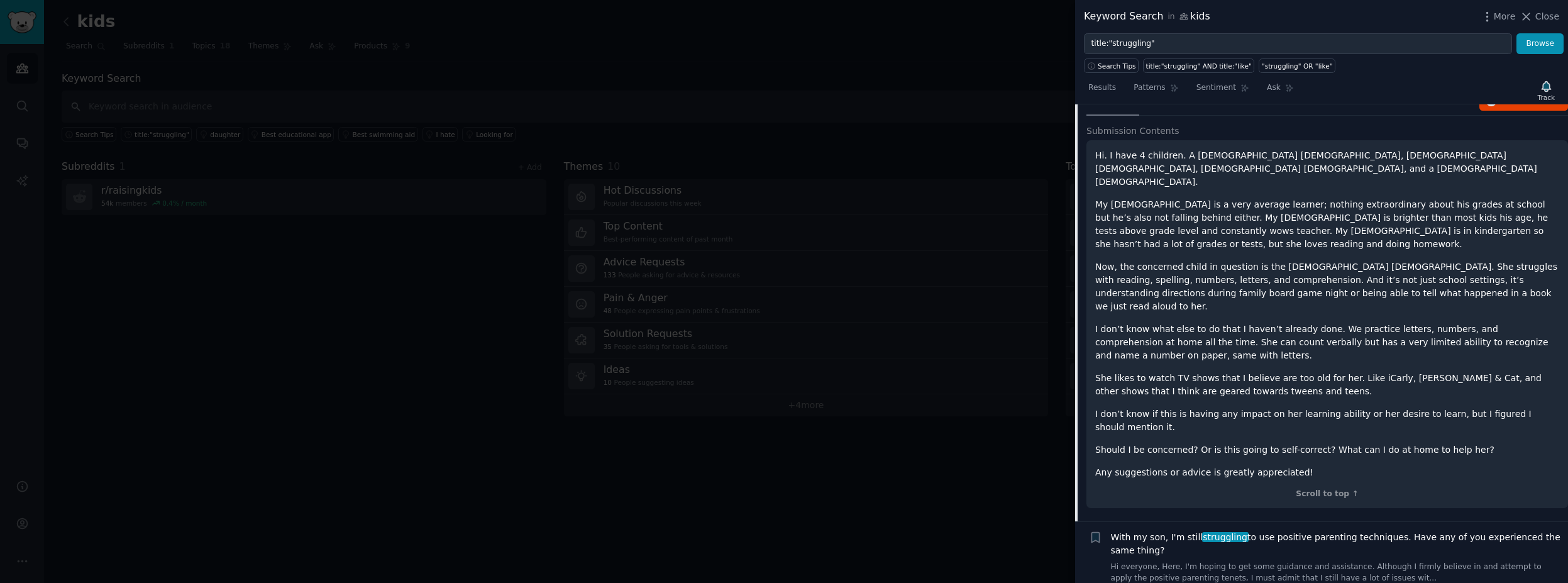
click at [1228, 562] on link "Hi everyone, Here, I'm hoping to get some guidance and assistance. Although I f…" at bounding box center [1338, 573] width 453 height 22
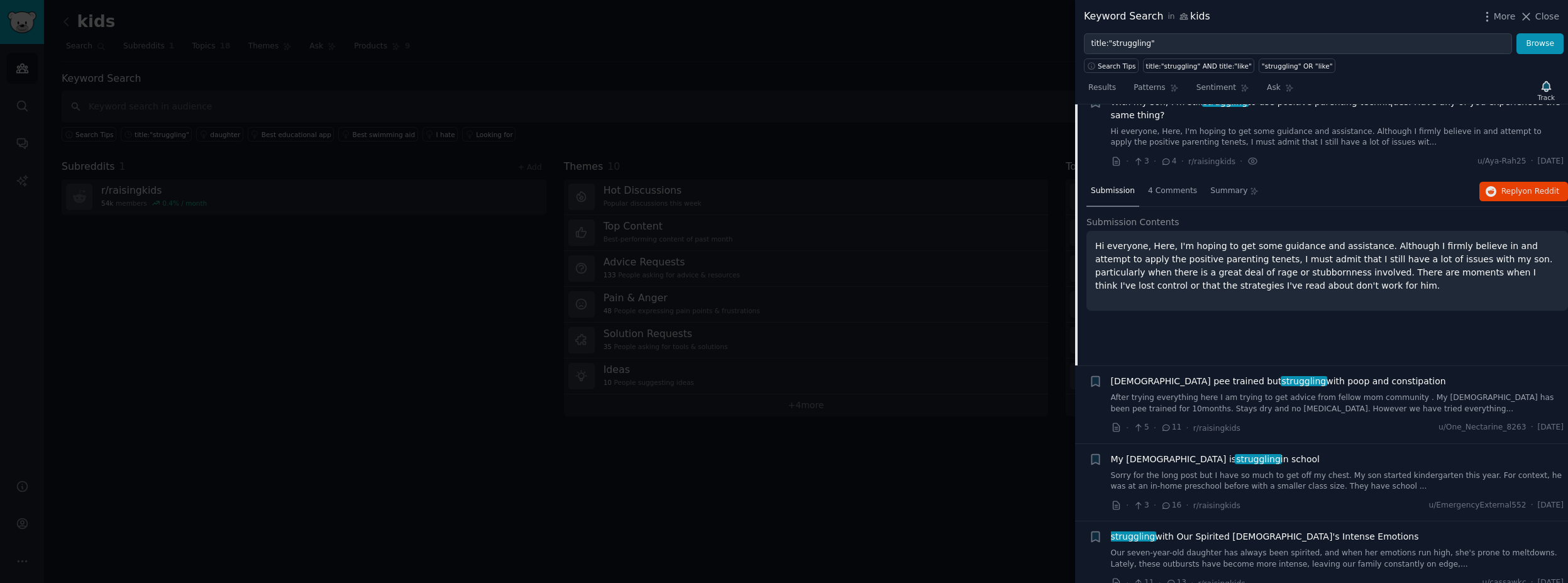
scroll to position [175, 0]
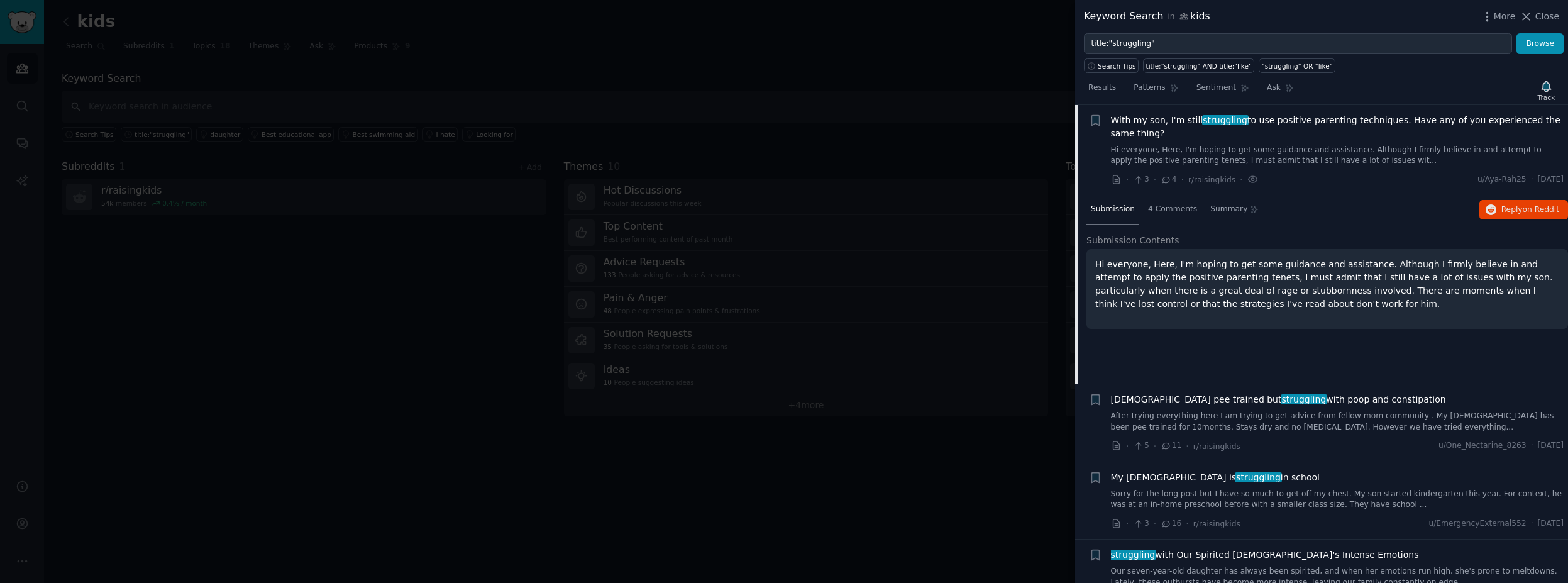
click at [1228, 502] on link "Sorry for the long post but I have so much to get off my chest. My son started …" at bounding box center [1338, 500] width 453 height 22
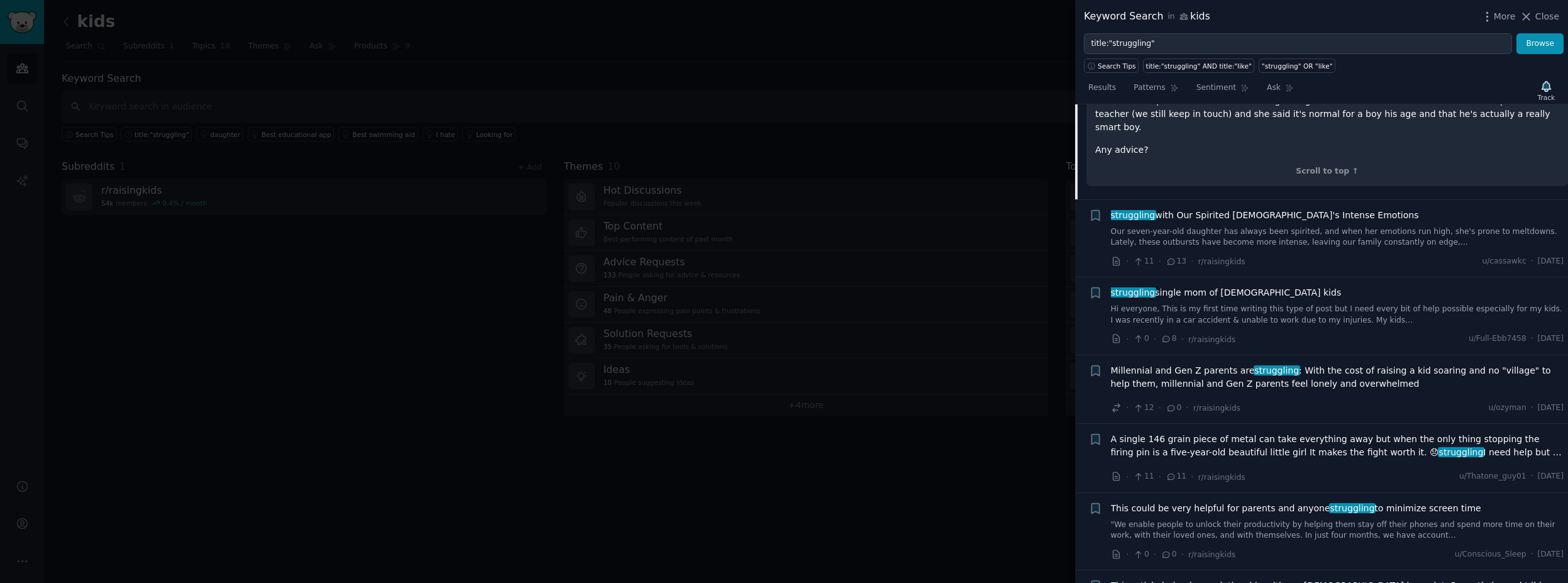
scroll to position [736, 0]
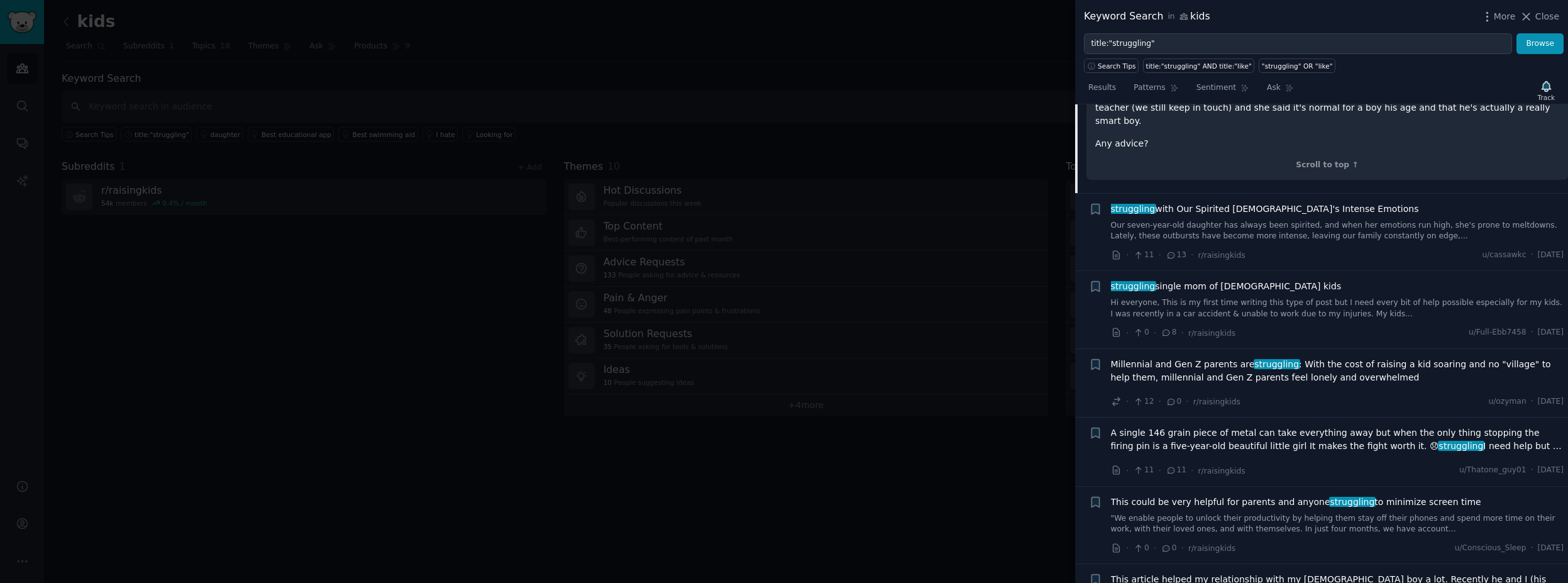
click at [1244, 514] on link ""We enable people to unlock their productivity by helping them stay off their p…" at bounding box center [1338, 524] width 453 height 22
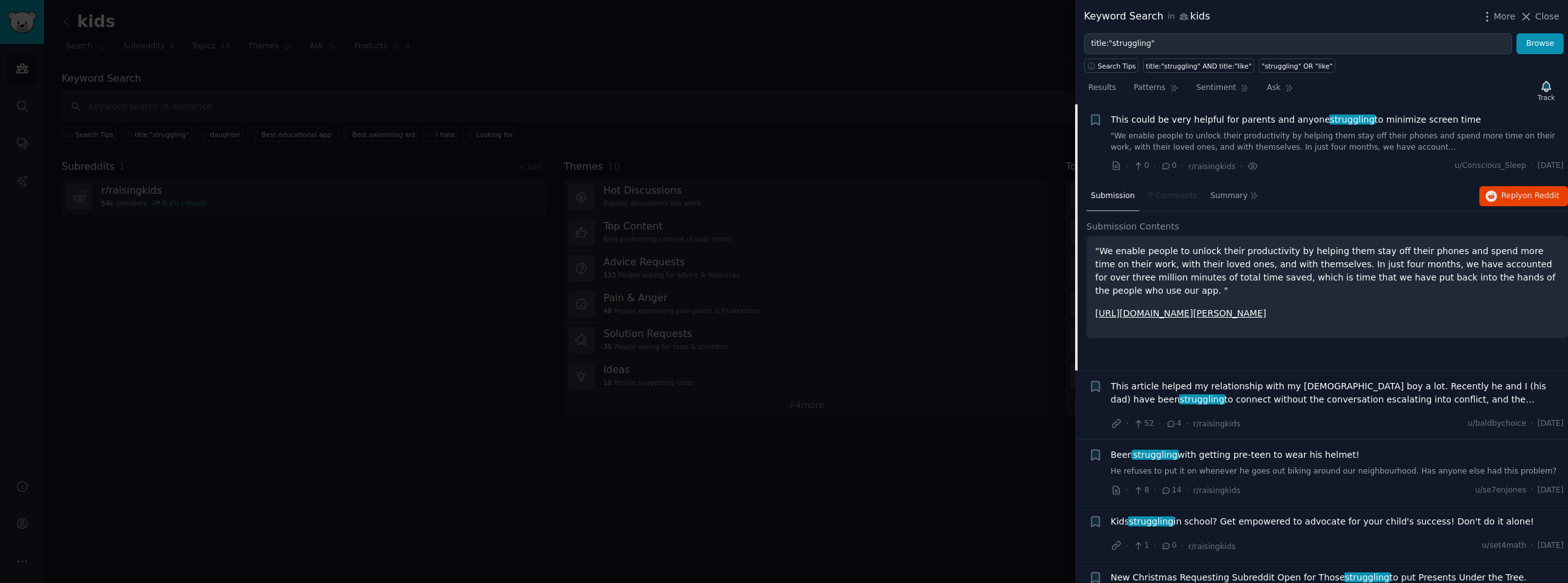
scroll to position [785, 0]
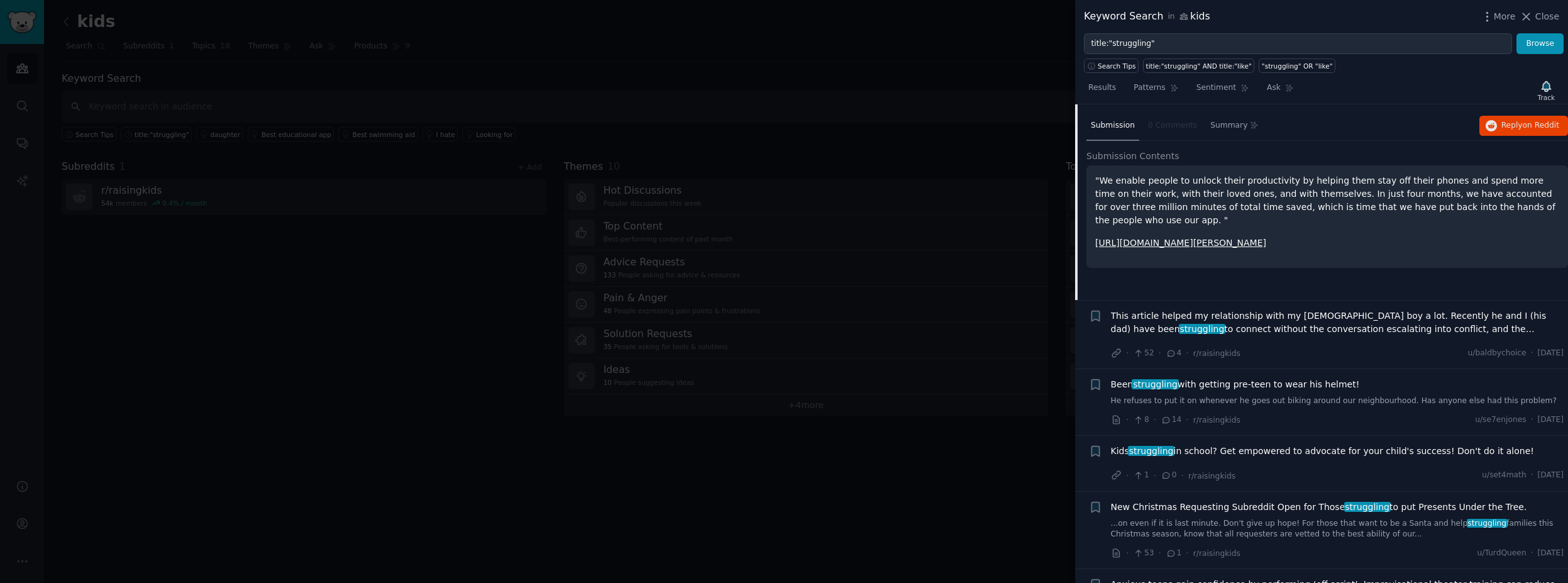
click at [1277, 448] on span "Kids struggling in school? Get empowered to advocate for your child's success! …" at bounding box center [1323, 452] width 423 height 13
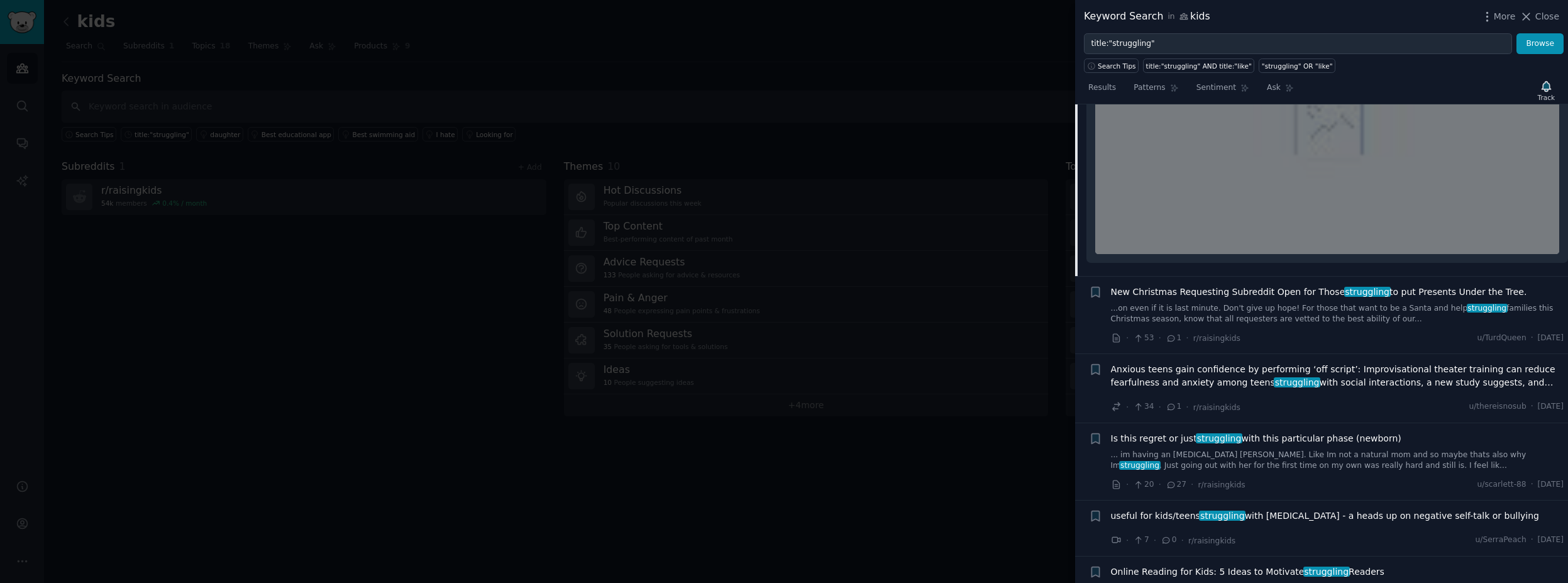
scroll to position [1165, 0]
click at [1277, 462] on link "... im having an identity crisis aswell. Like Im not a natural mom and so maybe…" at bounding box center [1338, 460] width 453 height 22
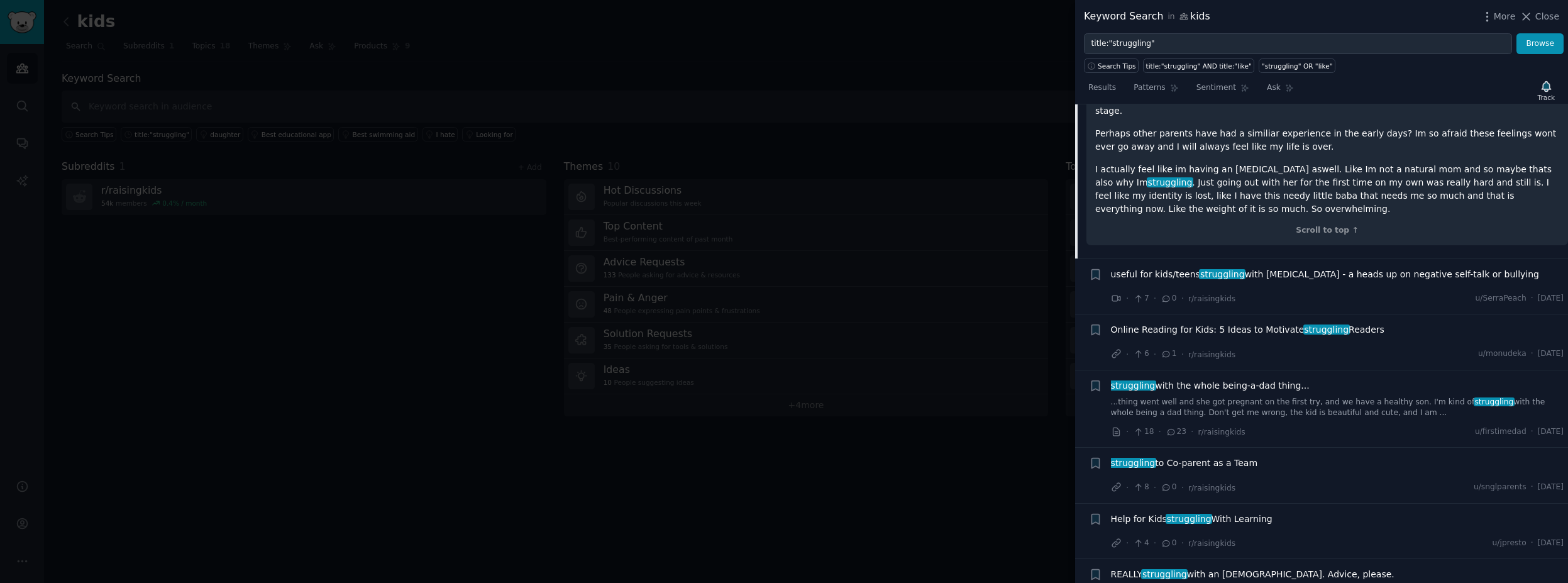
scroll to position [1606, 0]
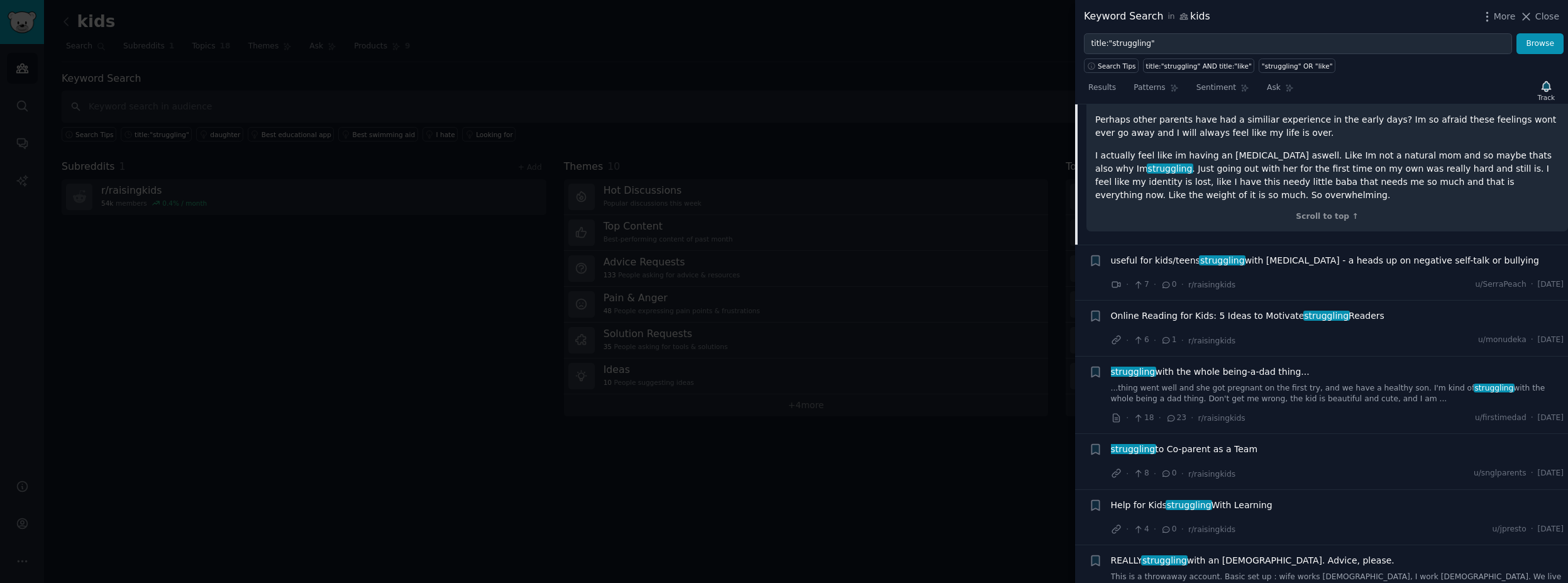
click at [1268, 499] on div "Help for Kids struggling With Learning" at bounding box center [1338, 507] width 453 height 17
click at [1255, 499] on span "Help for Kids struggling With Learning" at bounding box center [1192, 505] width 162 height 13
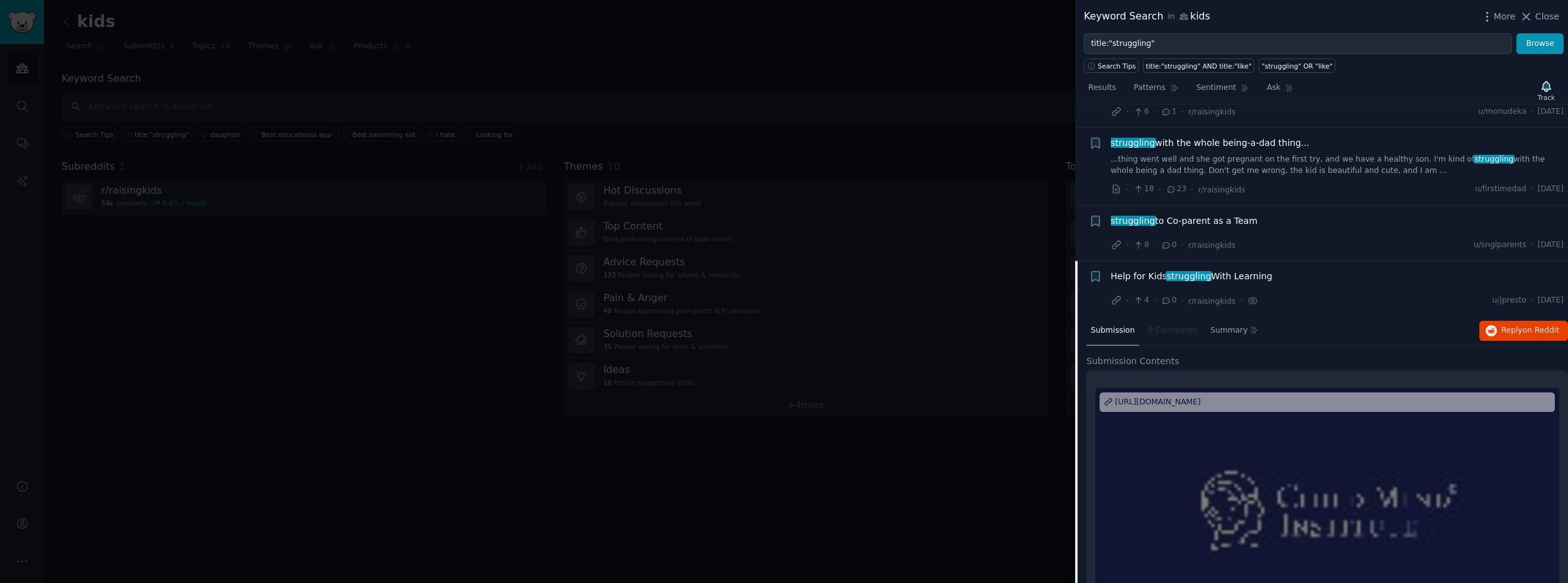
scroll to position [1441, 0]
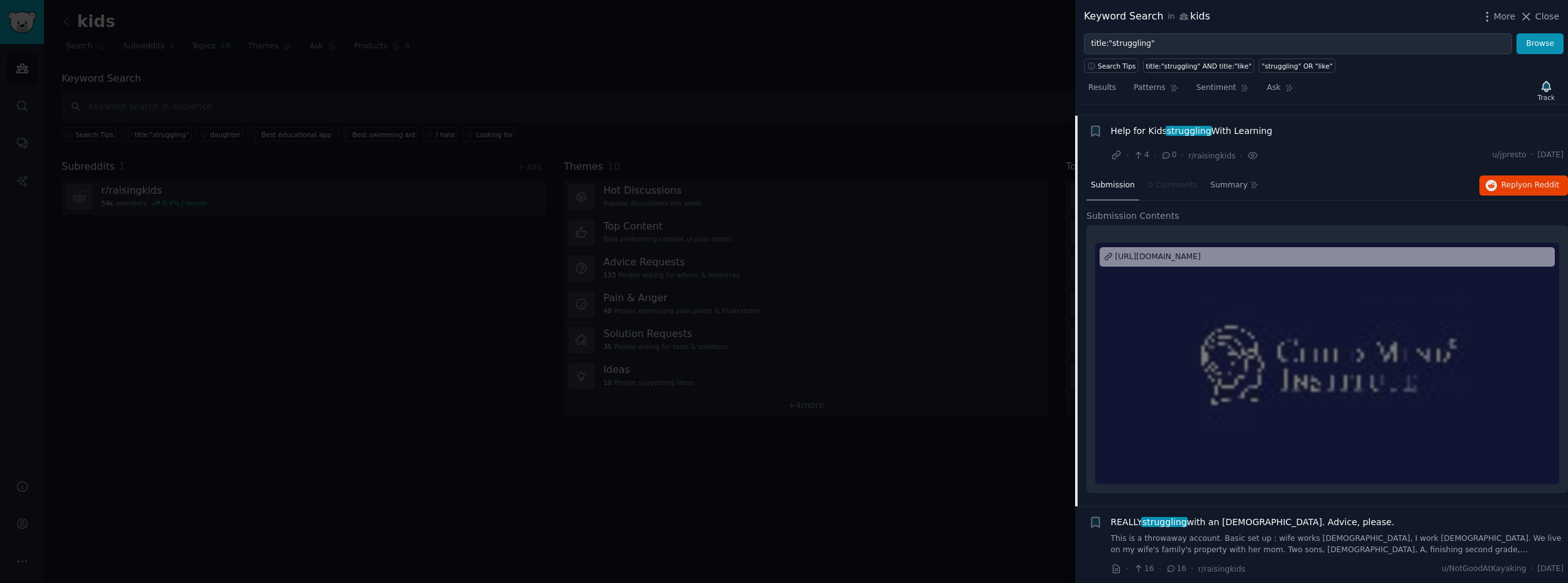
click at [1221, 262] on div "http://www.childmind.org/en/posts/articles/2012-10-8-help-kids-struggling-learn…" at bounding box center [1327, 257] width 455 height 20
click at [1544, 185] on span "on Reddit" at bounding box center [1541, 185] width 36 height 9
